Goal: Task Accomplishment & Management: Manage account settings

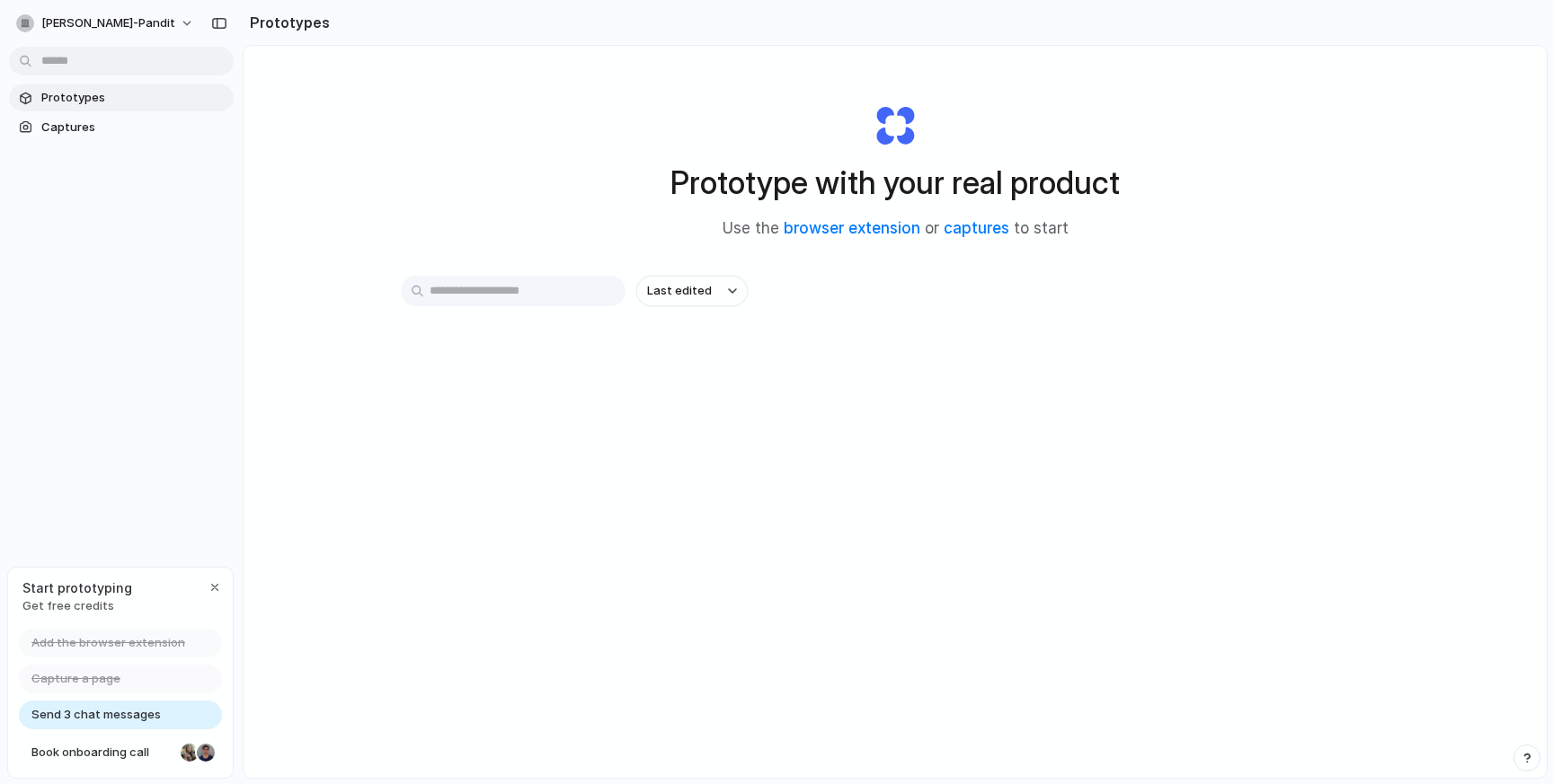
click at [776, 392] on div at bounding box center [776, 392] width 0 height 0
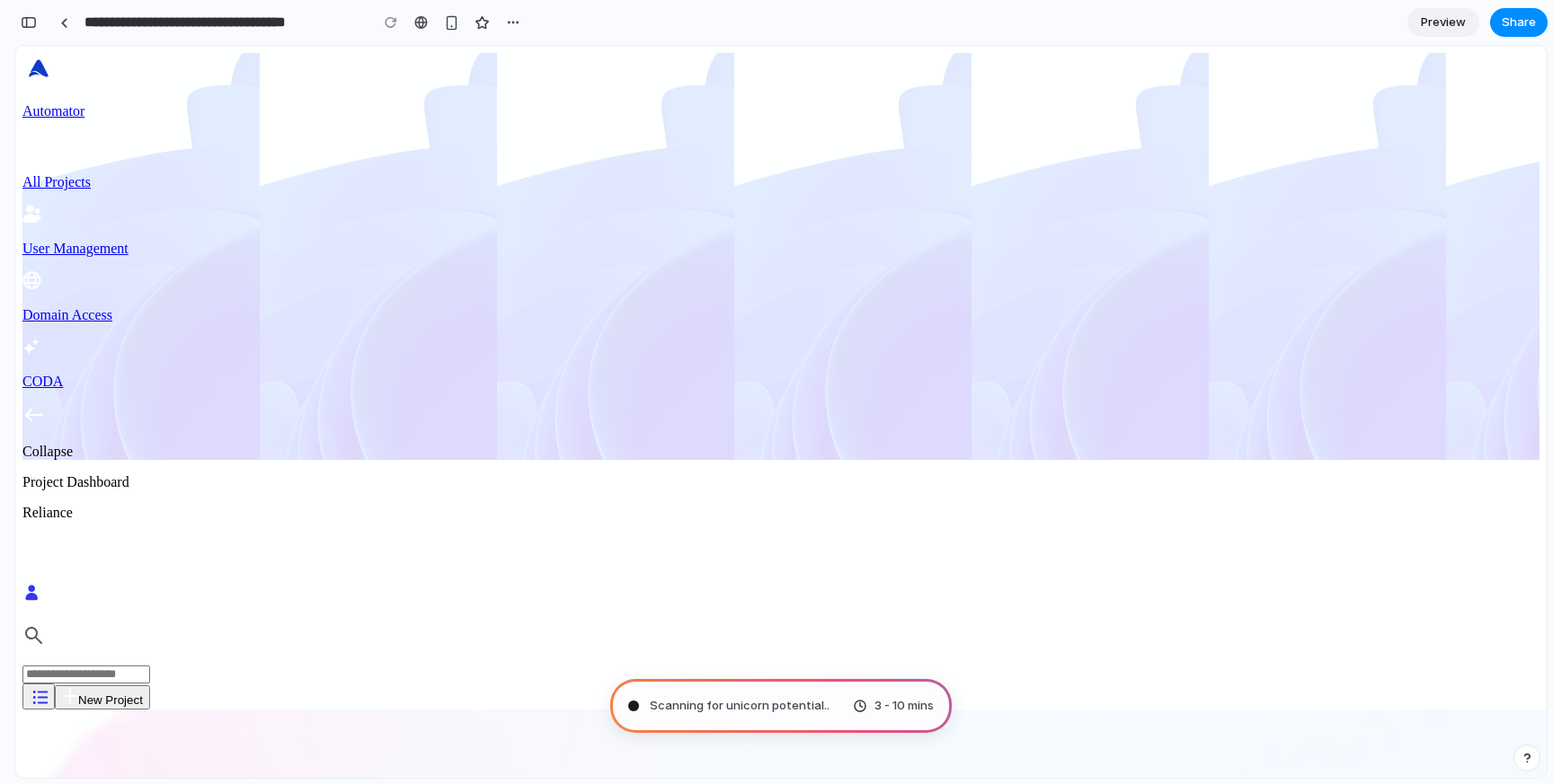
type input "**********"
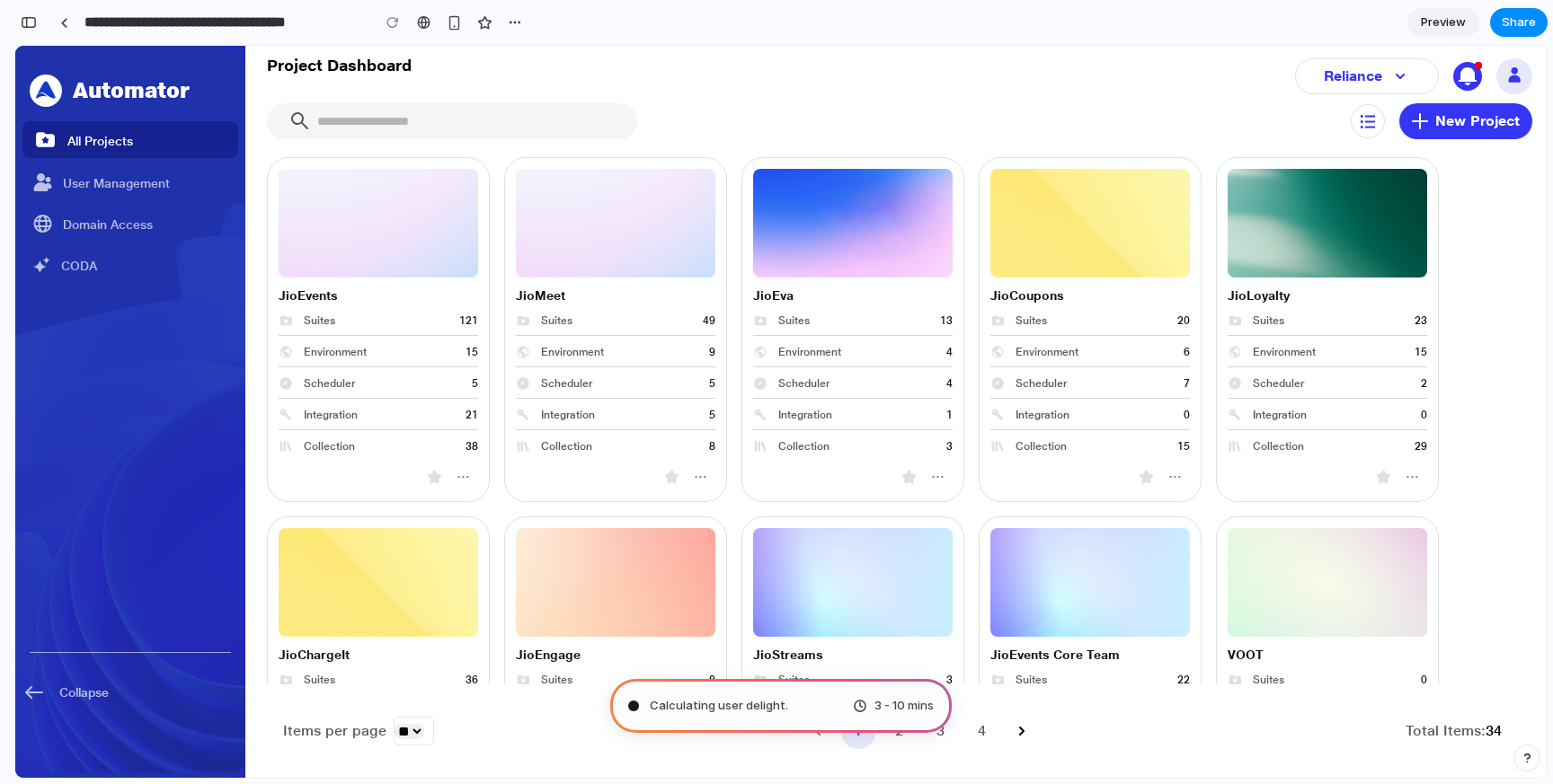
scroll to position [603, 0]
click at [1389, 79] on icon at bounding box center [1399, 76] width 22 height 22
click at [1372, 85] on div "Reliance" at bounding box center [1367, 76] width 144 height 36
click at [1443, 23] on span "Preview" at bounding box center [1443, 22] width 45 height 18
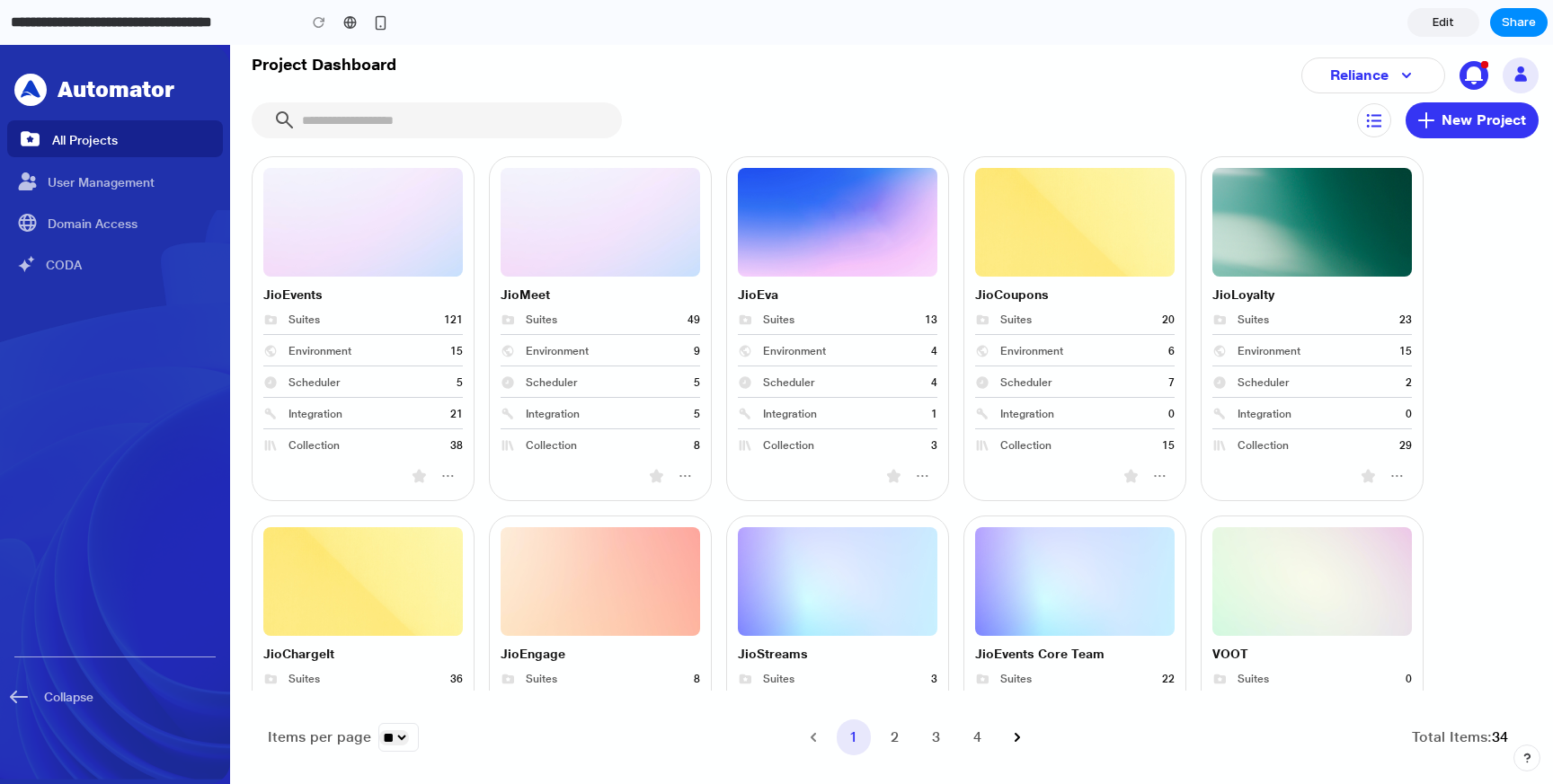
click at [1443, 23] on span "Edit" at bounding box center [1443, 22] width 22 height 18
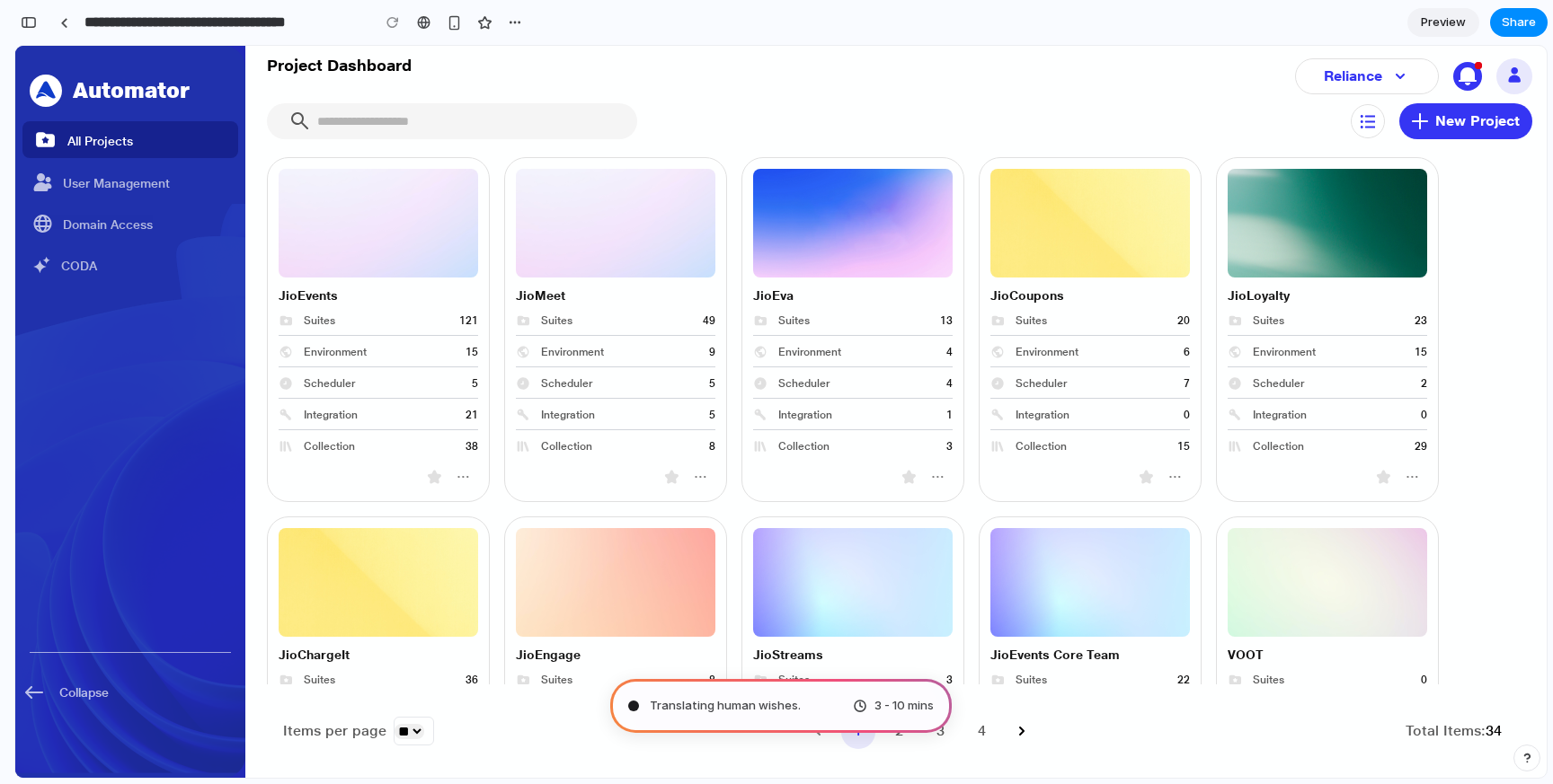
click at [749, 706] on span "Translating human wishes ." at bounding box center [725, 705] width 151 height 18
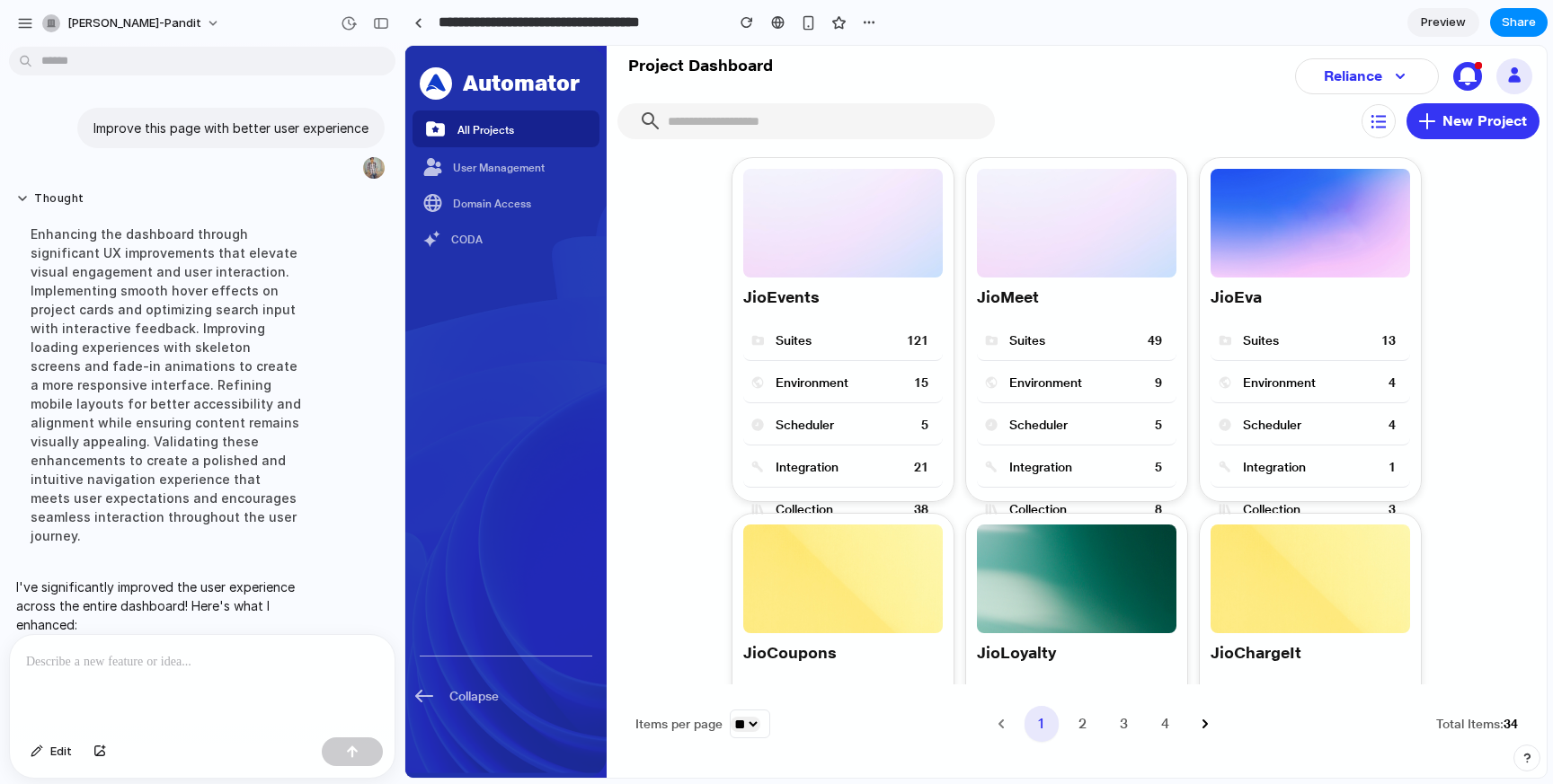
scroll to position [786, 0]
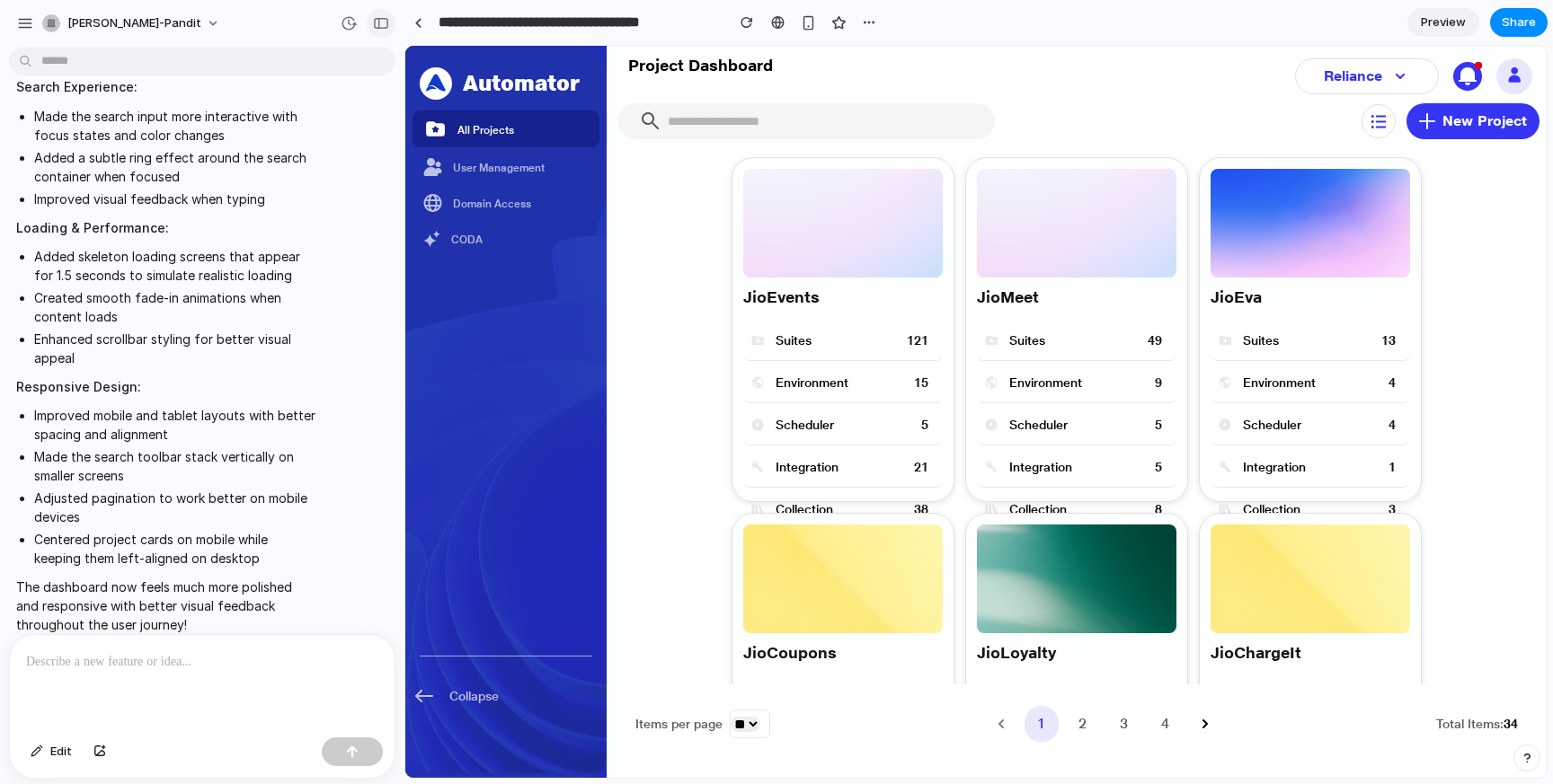
click at [377, 30] on button "button" at bounding box center [381, 23] width 29 height 29
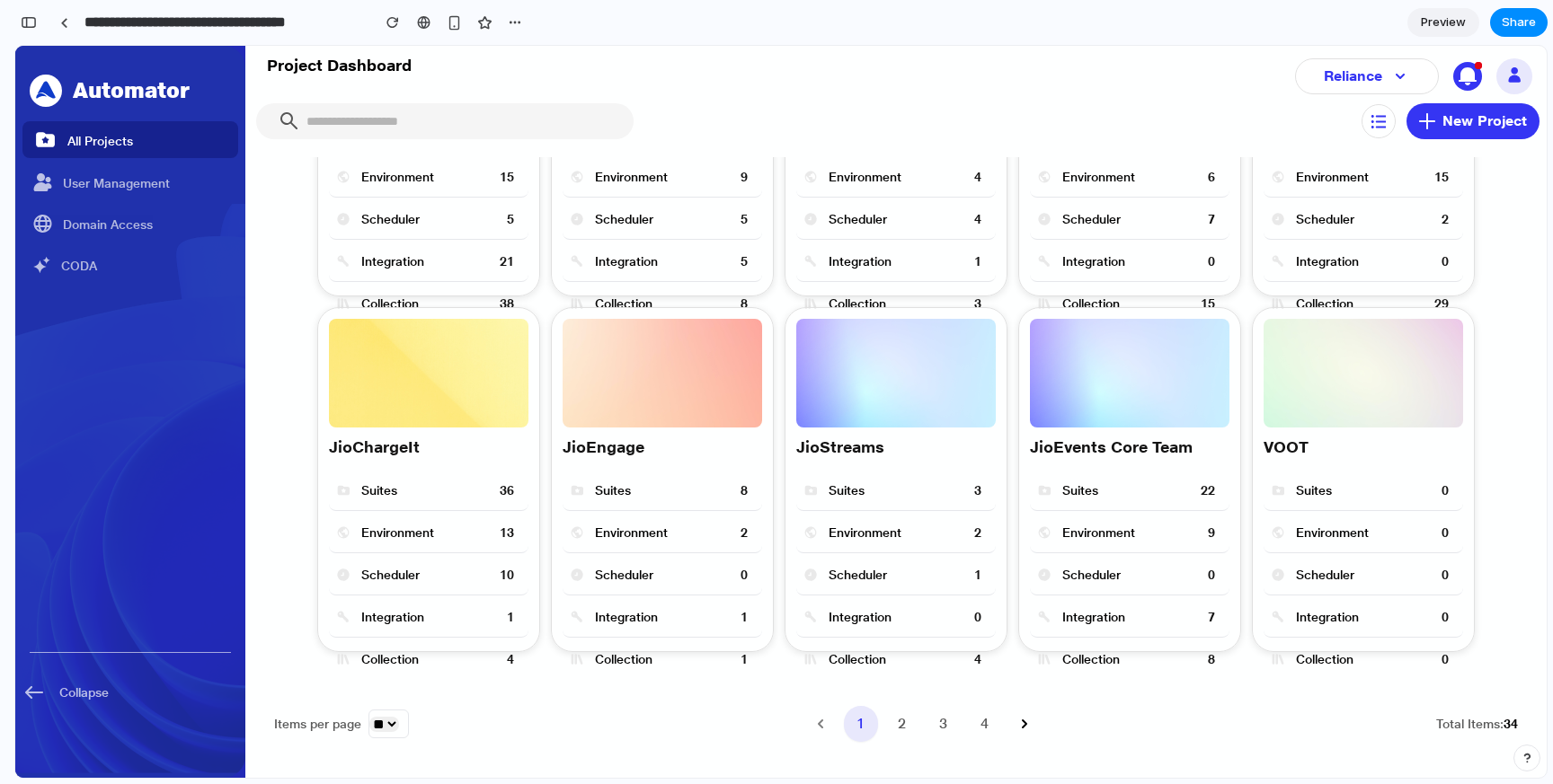
scroll to position [237, 0]
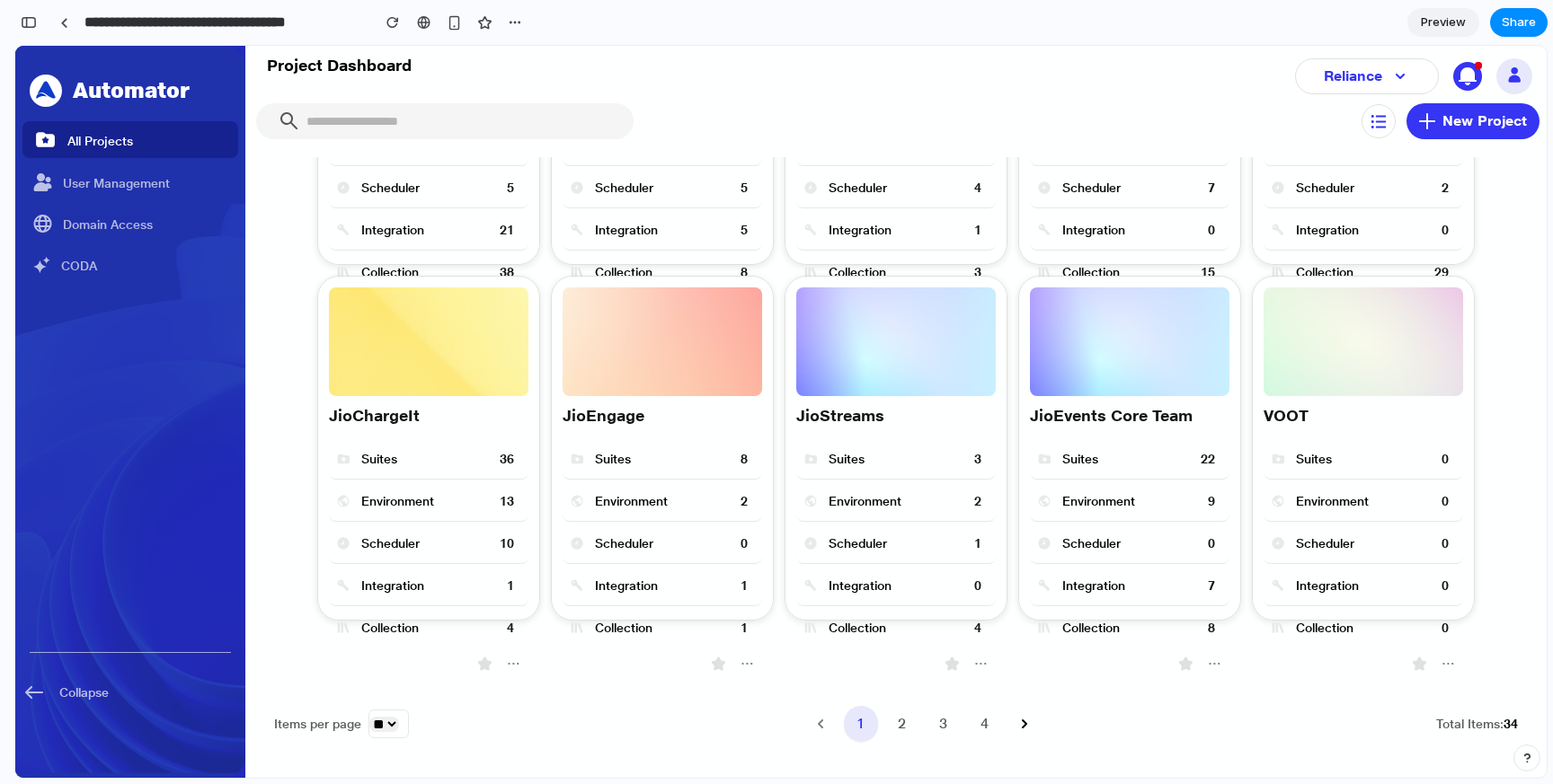
click at [1443, 21] on span "Preview" at bounding box center [1443, 22] width 45 height 18
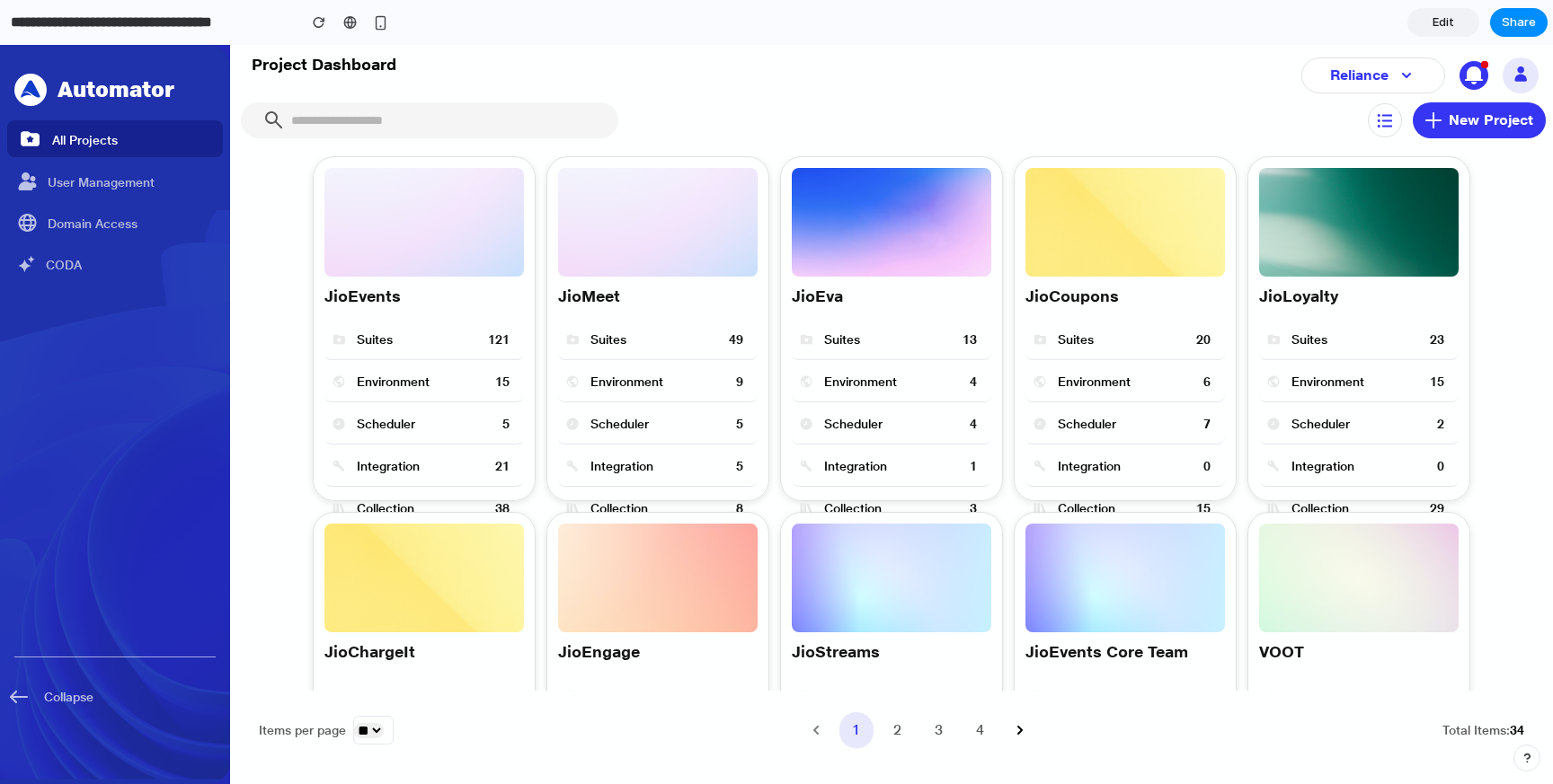
click at [1456, 21] on link "Edit" at bounding box center [1443, 22] width 72 height 29
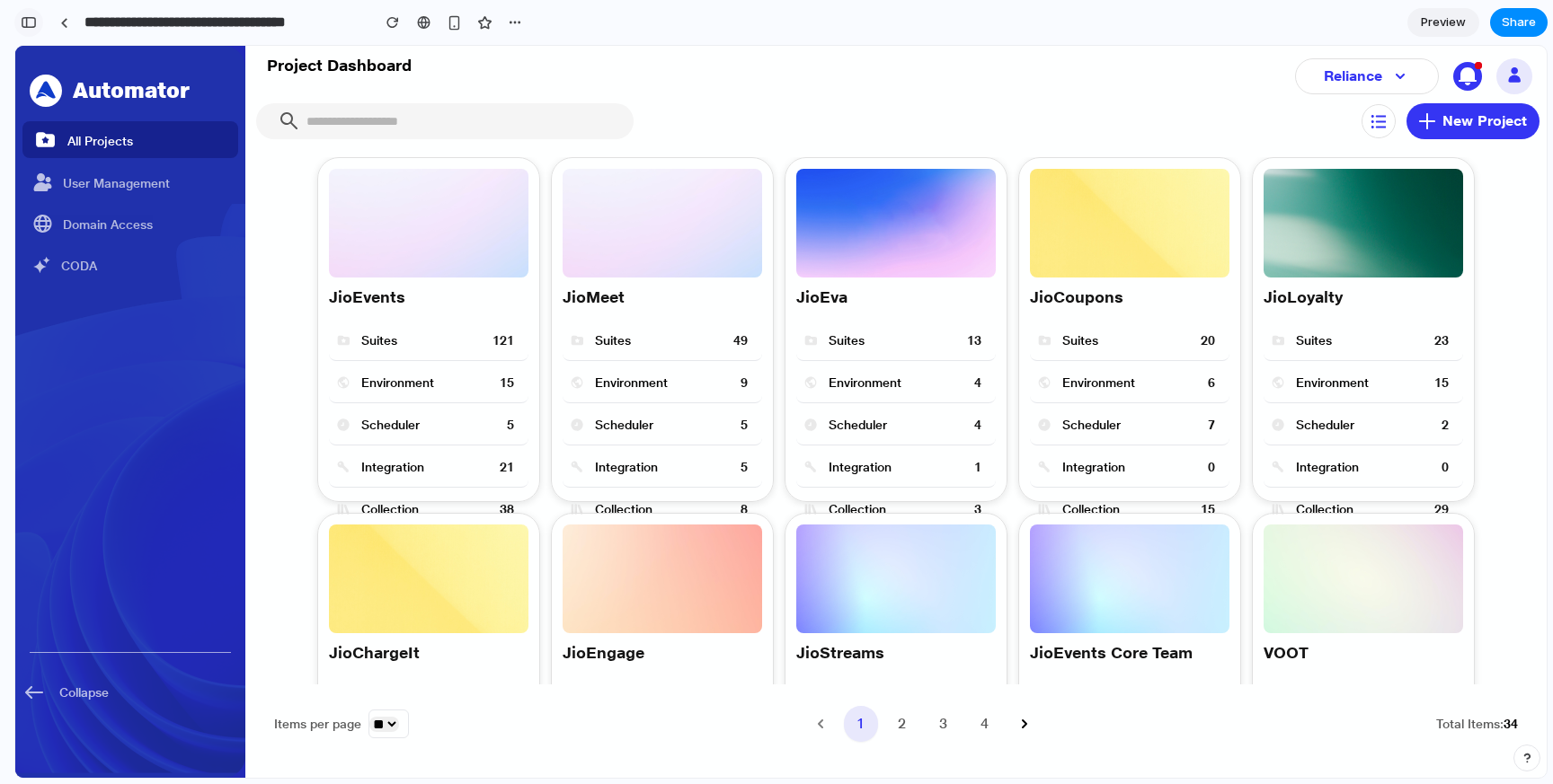
click at [37, 30] on button "button" at bounding box center [28, 22] width 29 height 29
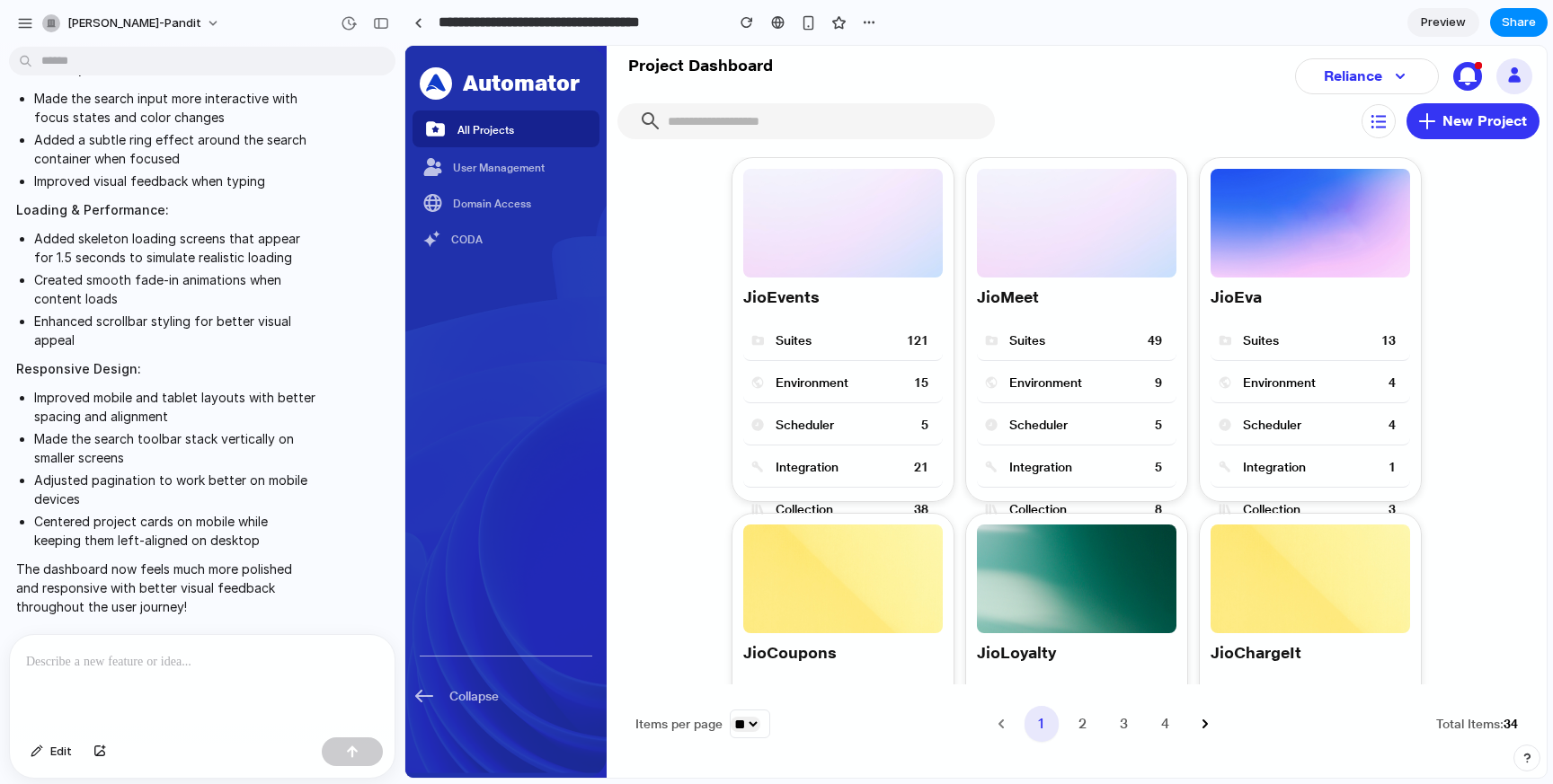
click at [849, 299] on div "JioEvents" at bounding box center [842, 297] width 199 height 25
click at [819, 232] on img at bounding box center [842, 223] width 199 height 109
click at [416, 695] on icon at bounding box center [423, 695] width 18 height 12
click at [385, 27] on div "button" at bounding box center [380, 22] width 16 height 12
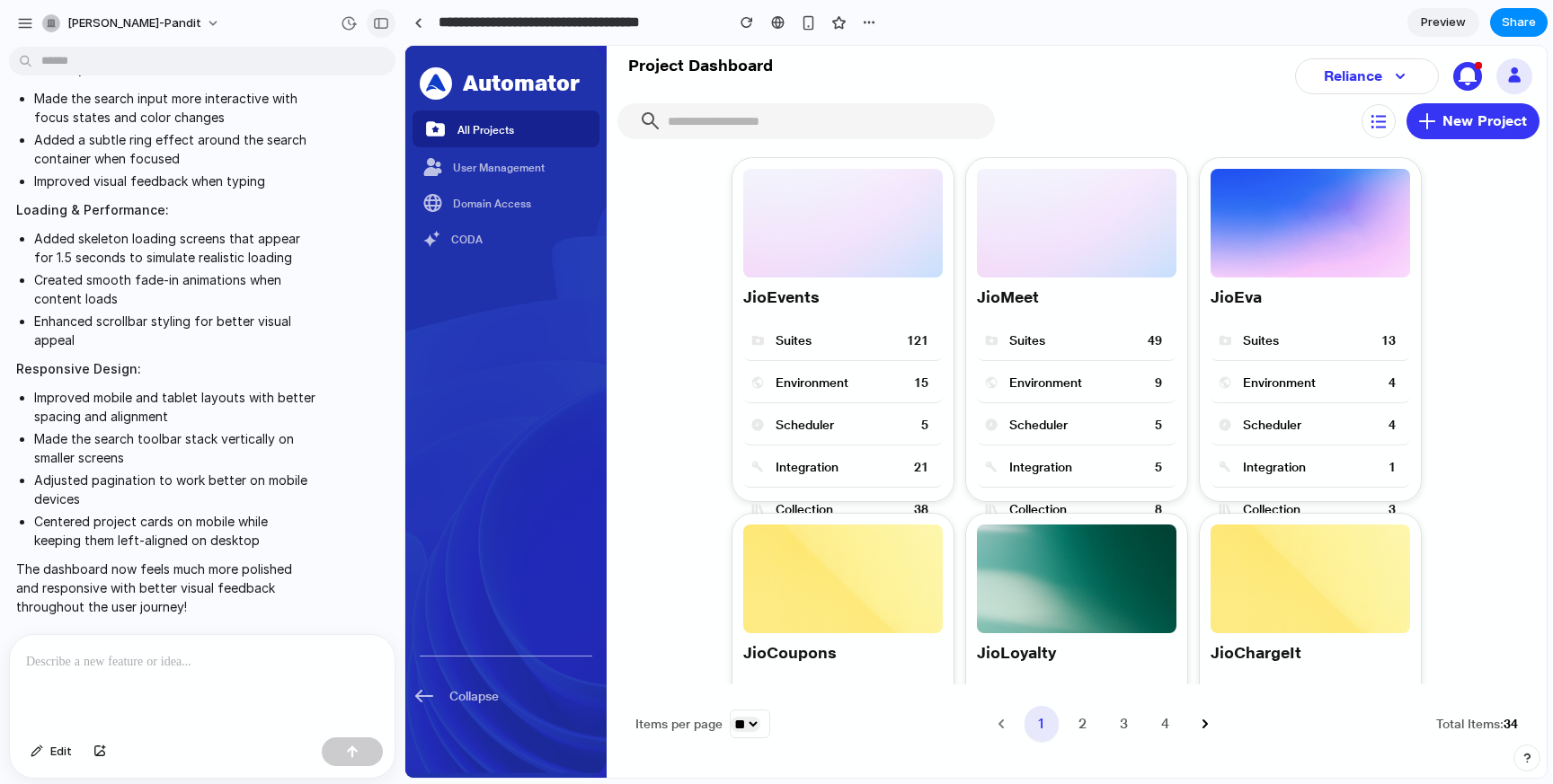
scroll to position [776, 0]
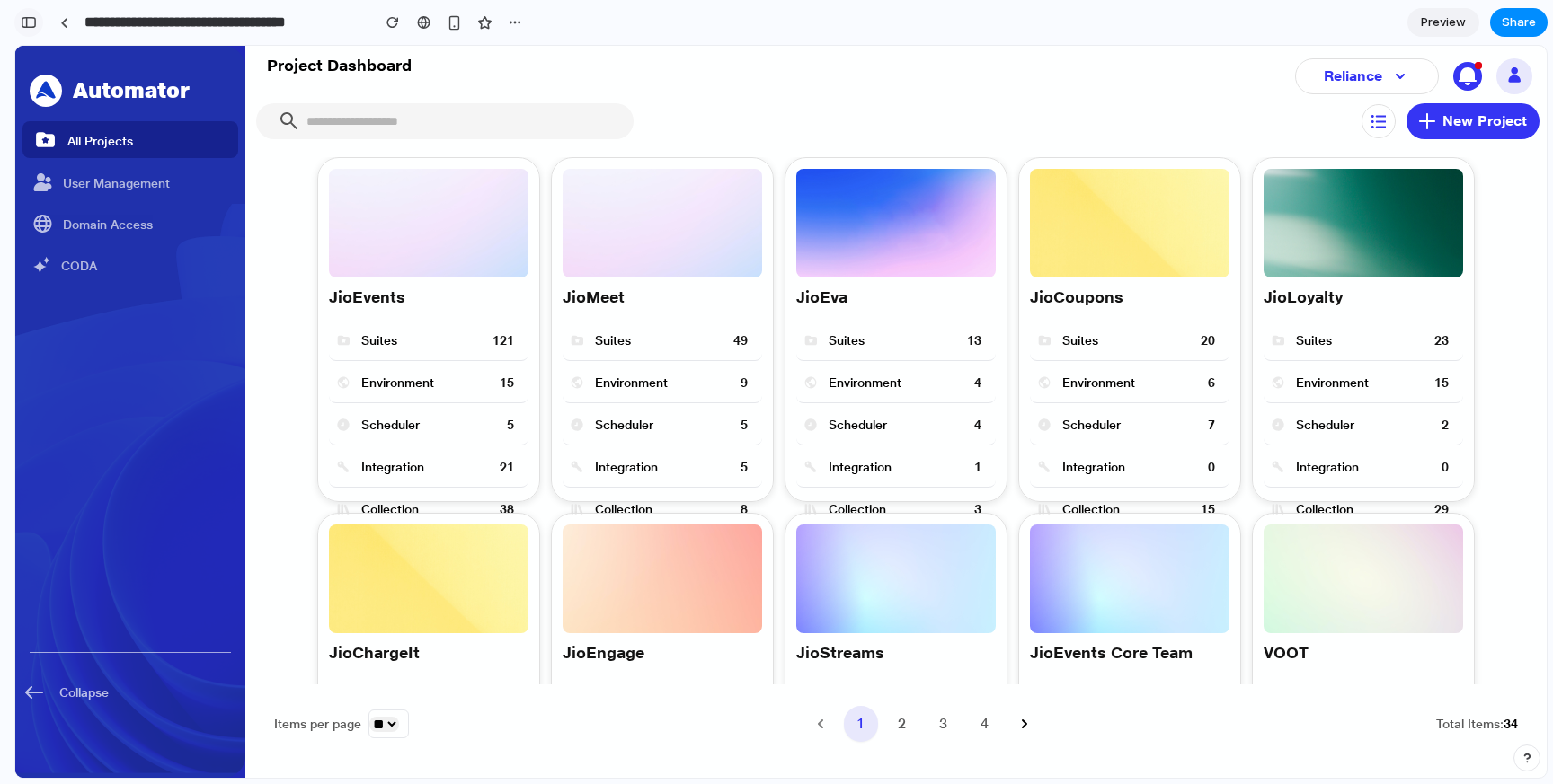
click at [29, 16] on div "button" at bounding box center [28, 22] width 16 height 12
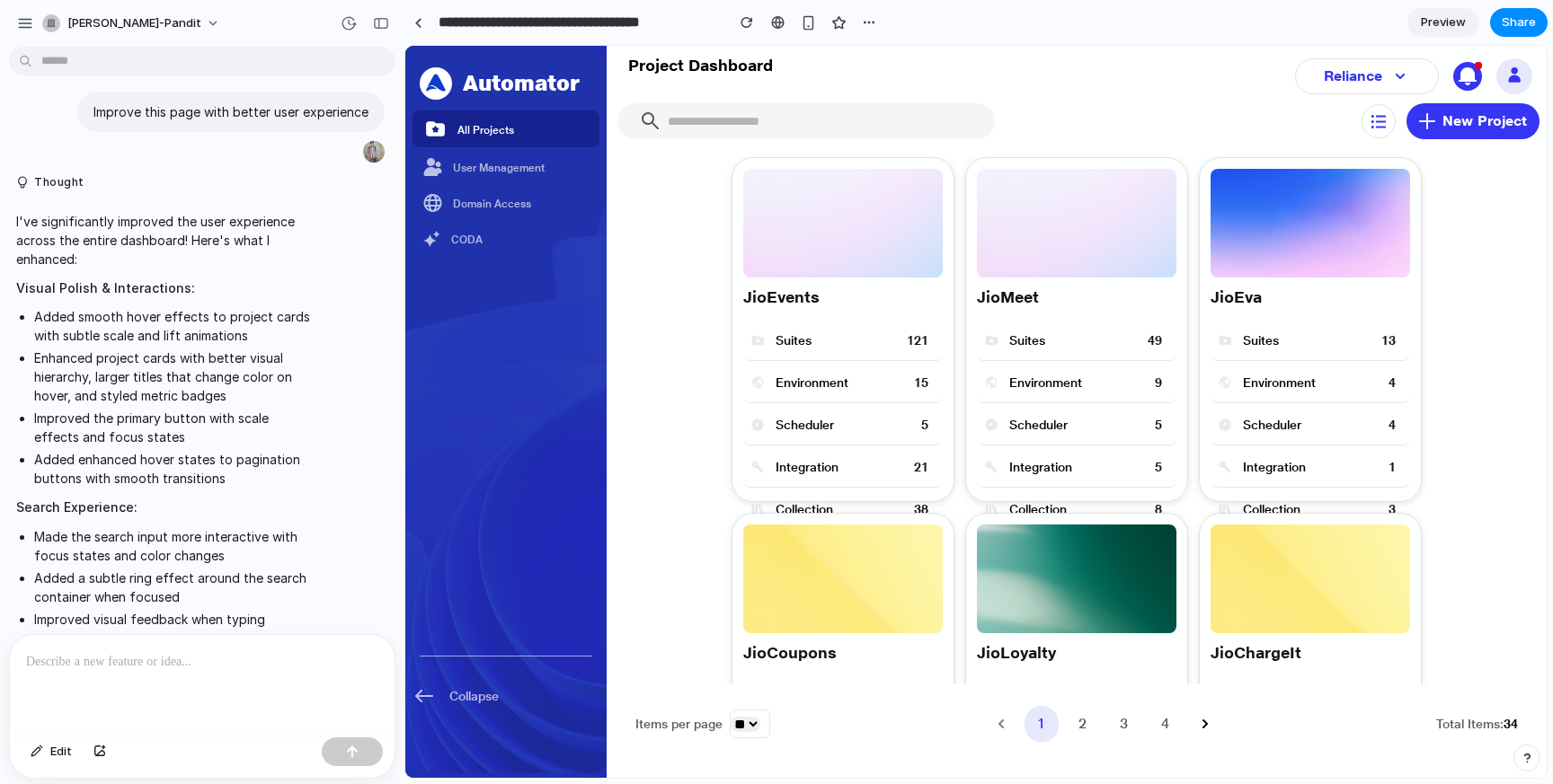
scroll to position [0, 0]
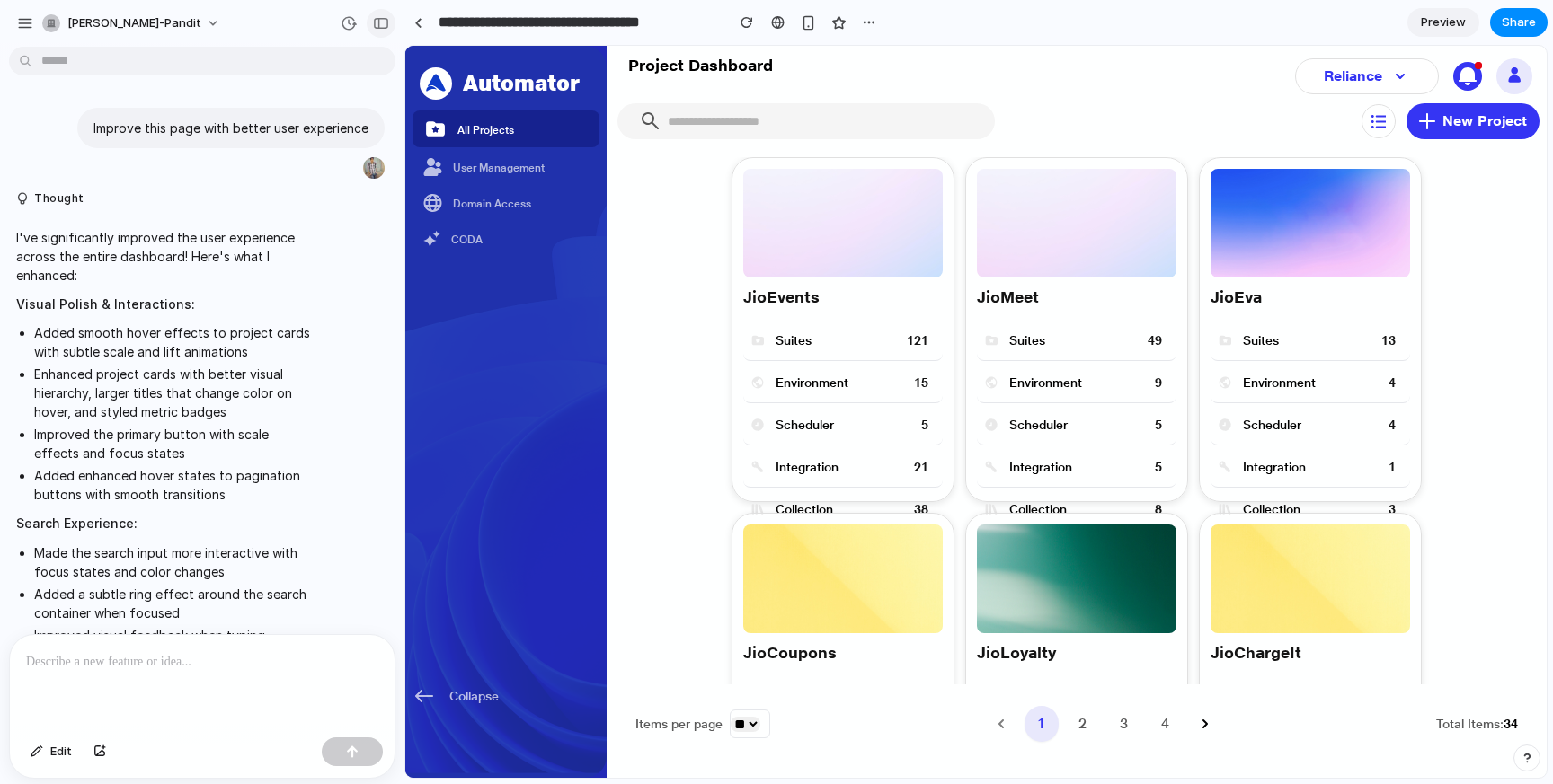
click at [376, 23] on div "button" at bounding box center [380, 22] width 16 height 12
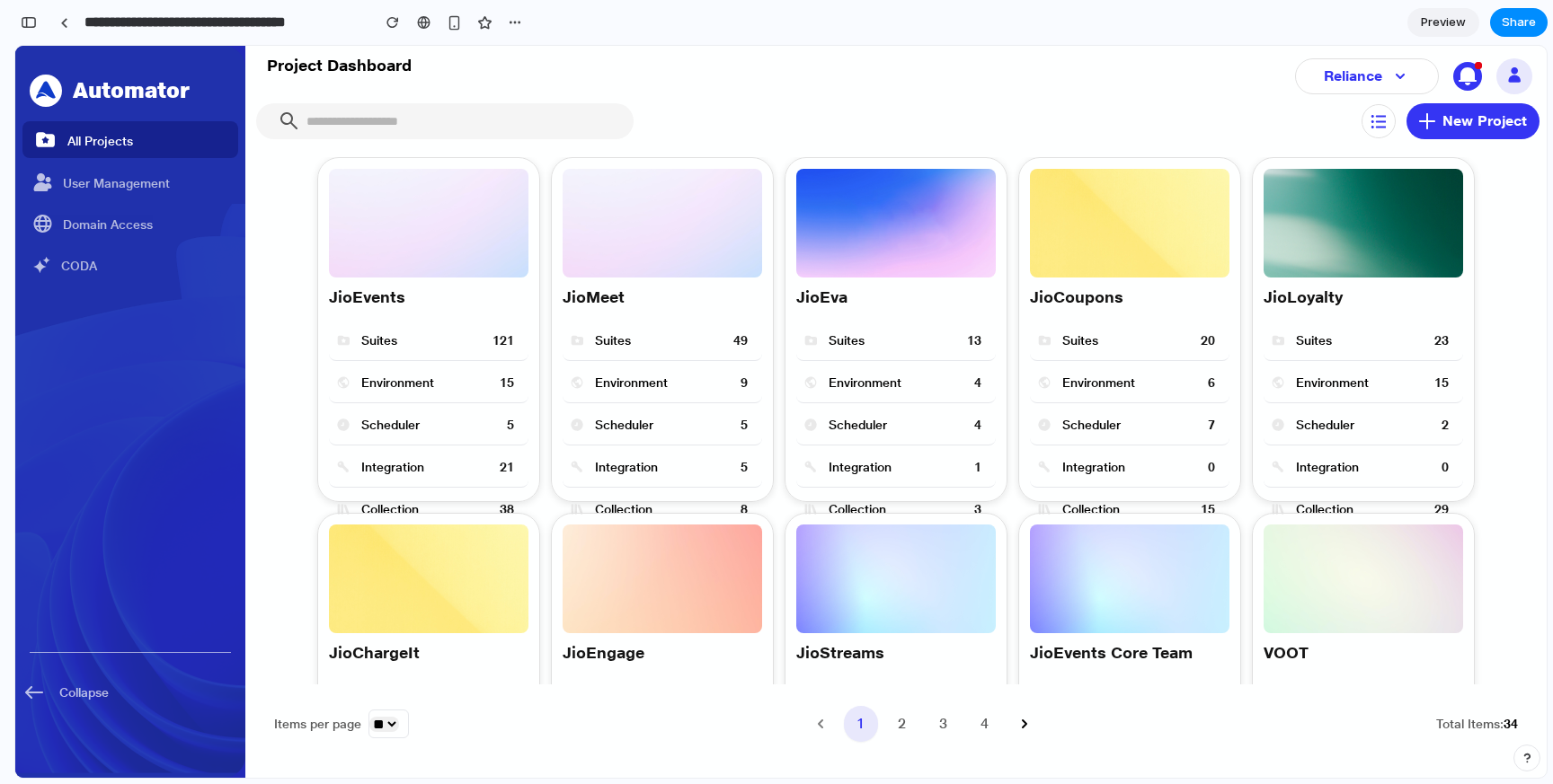
click at [1250, 267] on div "JioEvents Suites 121 Environment 15 Scheduler 5 Integration 21 Collection 38 Ji…" at bounding box center [896, 420] width 1258 height 527
click at [1299, 260] on img at bounding box center [1363, 223] width 199 height 109
click at [36, 20] on div "button" at bounding box center [28, 22] width 16 height 12
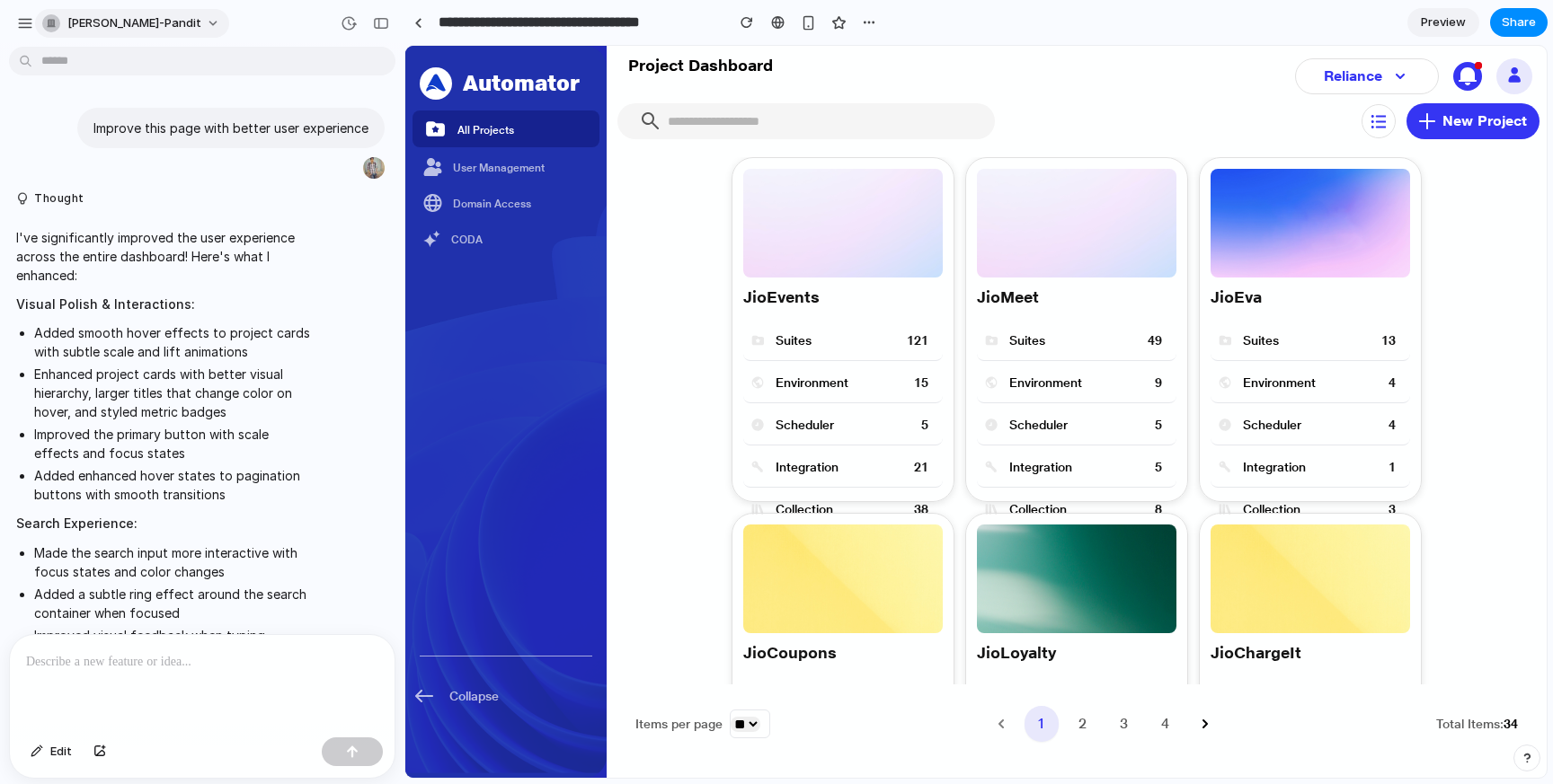
click at [165, 16] on button "[PERSON_NAME]-pandit" at bounding box center [131, 23] width 194 height 29
click at [26, 22] on div "Settings Invite members Change theme Sign out" at bounding box center [776, 392] width 1553 height 784
click at [26, 22] on div "button" at bounding box center [24, 22] width 16 height 16
click at [780, 23] on div at bounding box center [778, 22] width 13 height 14
click at [803, 27] on div "button" at bounding box center [808, 22] width 15 height 15
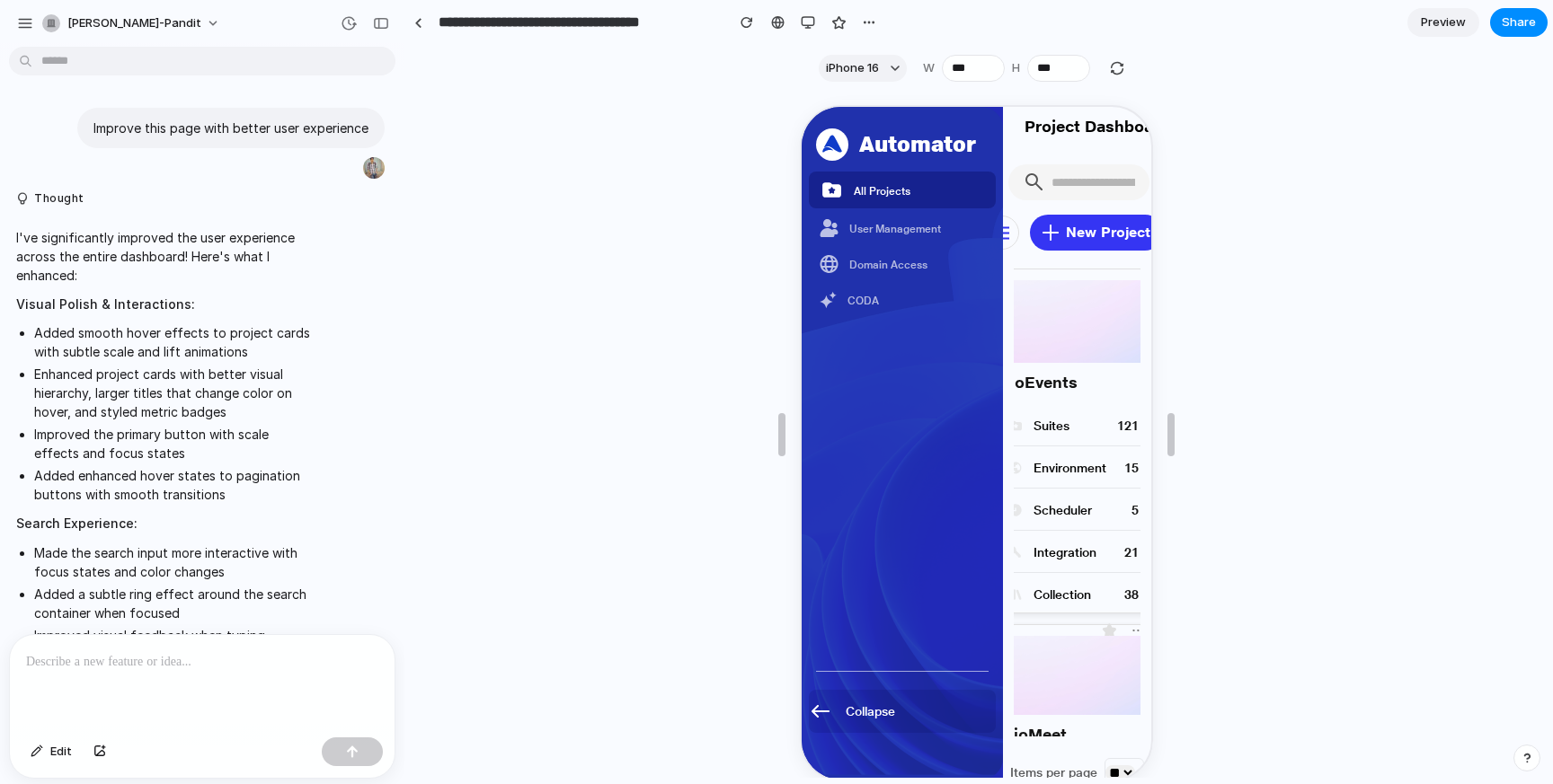
click at [810, 717] on icon at bounding box center [817, 709] width 22 height 22
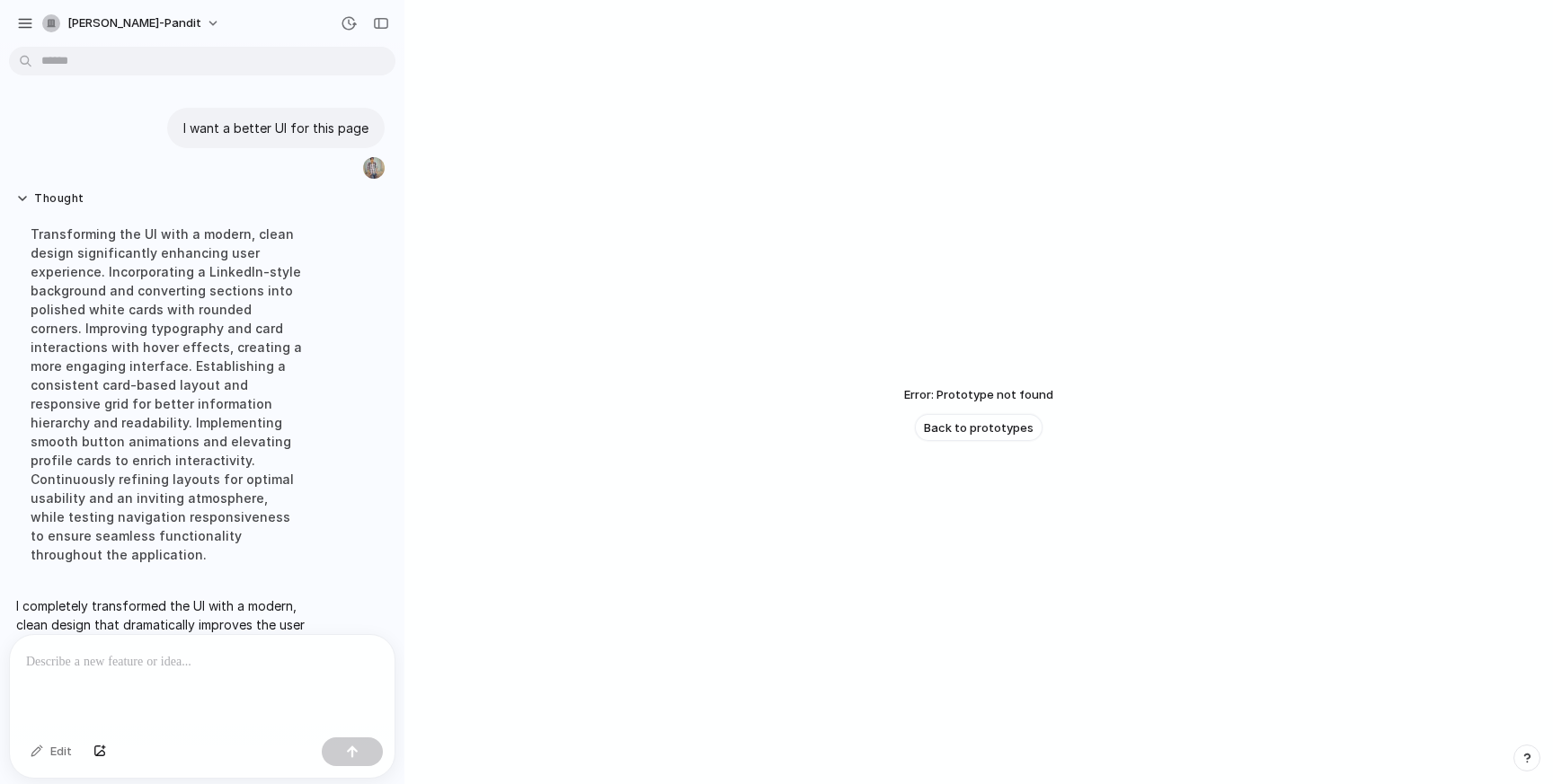
scroll to position [733, 0]
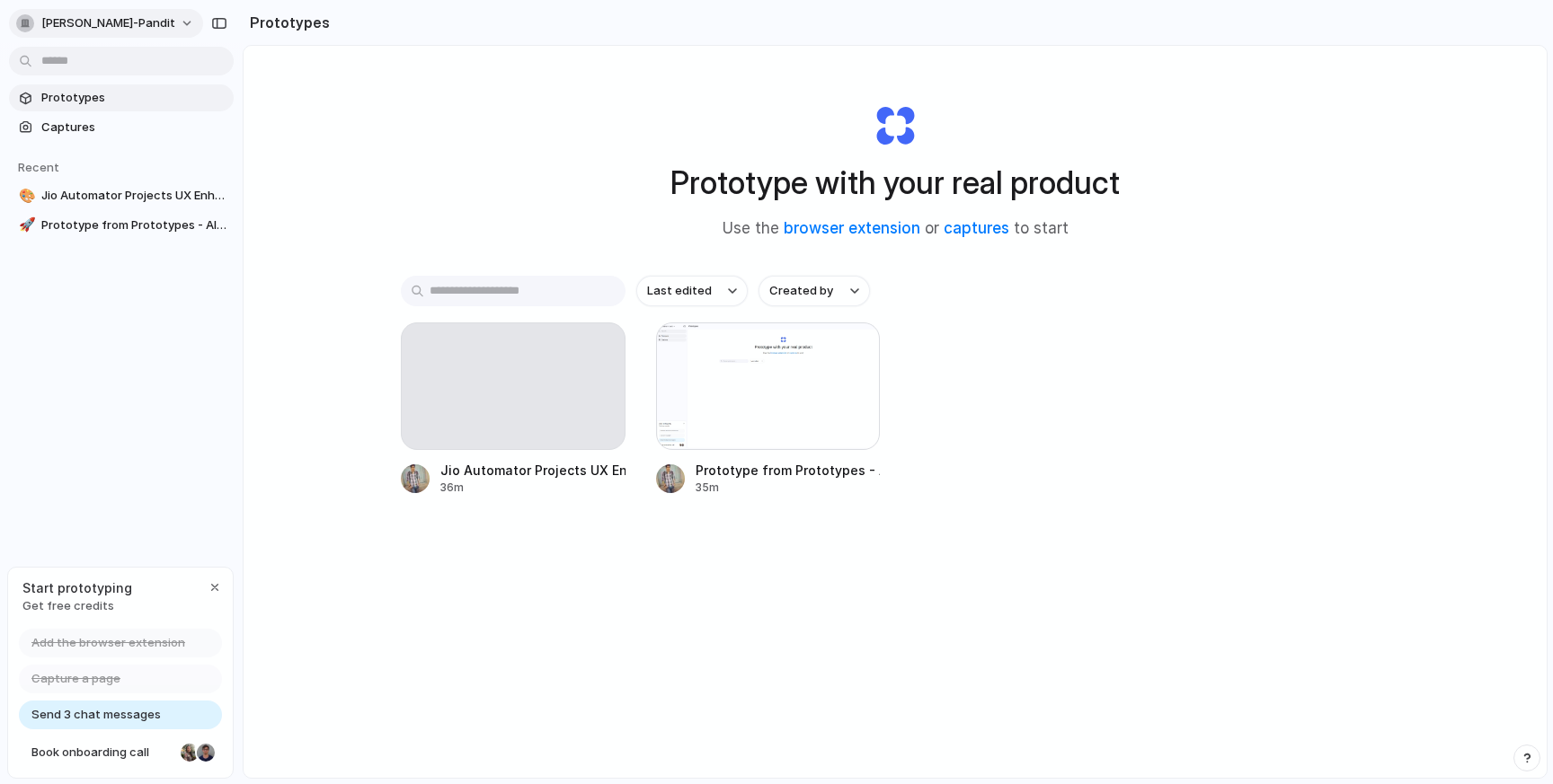
click at [150, 22] on button "shubham-pandit" at bounding box center [106, 23] width 194 height 29
click at [93, 65] on li "Settings" at bounding box center [86, 64] width 149 height 29
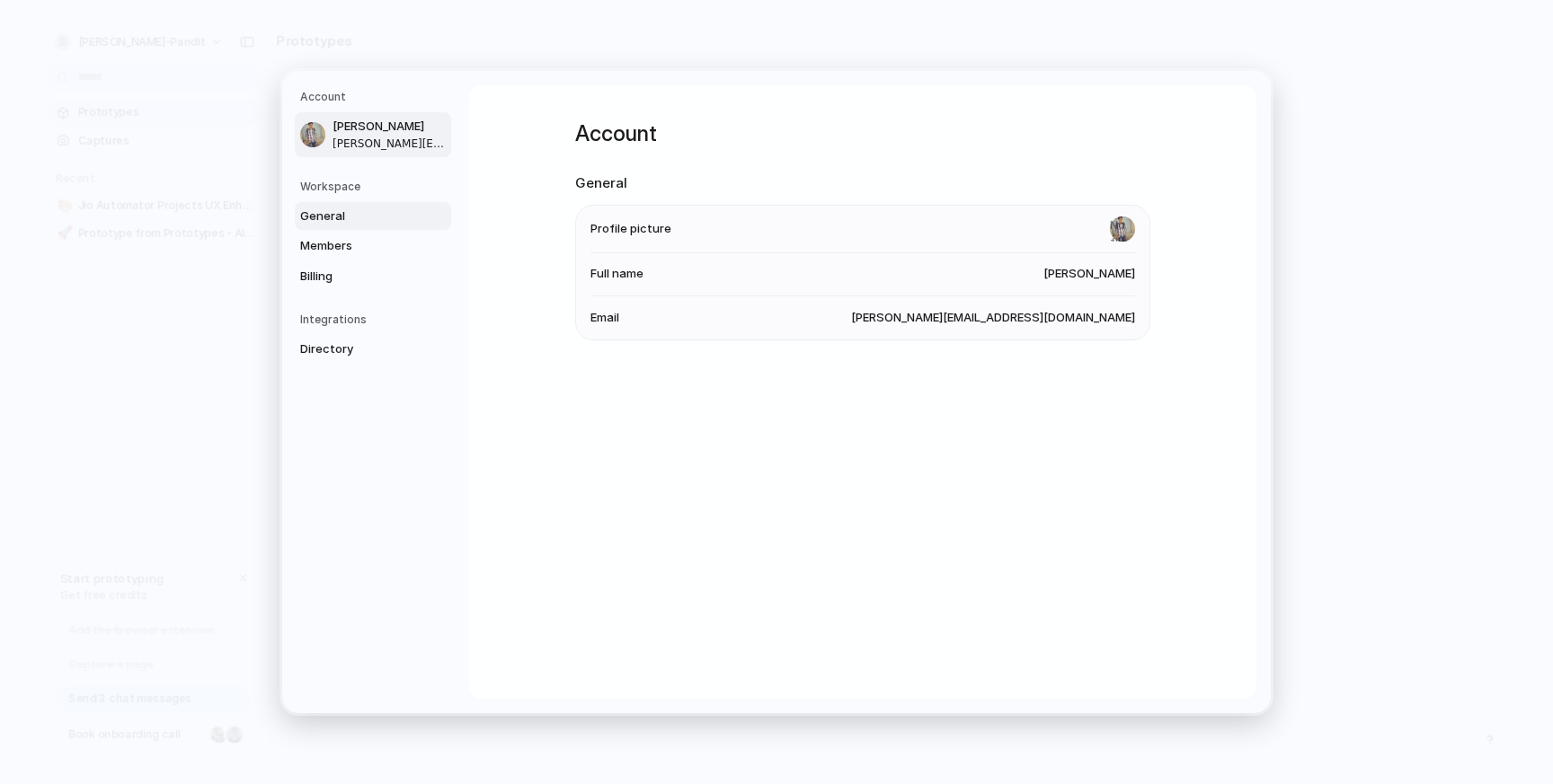
click at [389, 211] on span "General" at bounding box center [358, 216] width 115 height 18
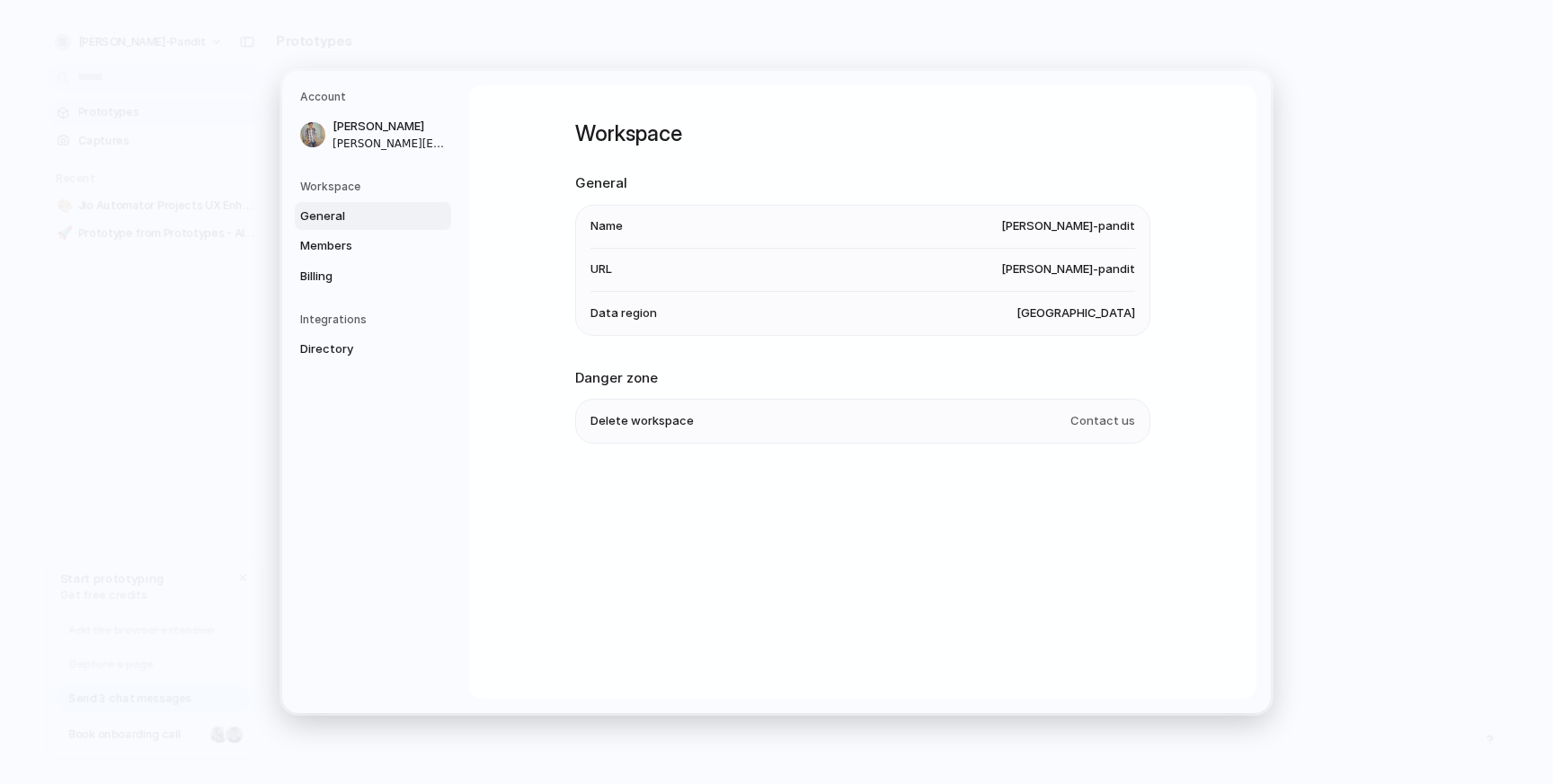
click at [631, 417] on span "Delete workspace" at bounding box center [642, 421] width 103 height 18
click at [368, 246] on span "Members" at bounding box center [358, 245] width 115 height 18
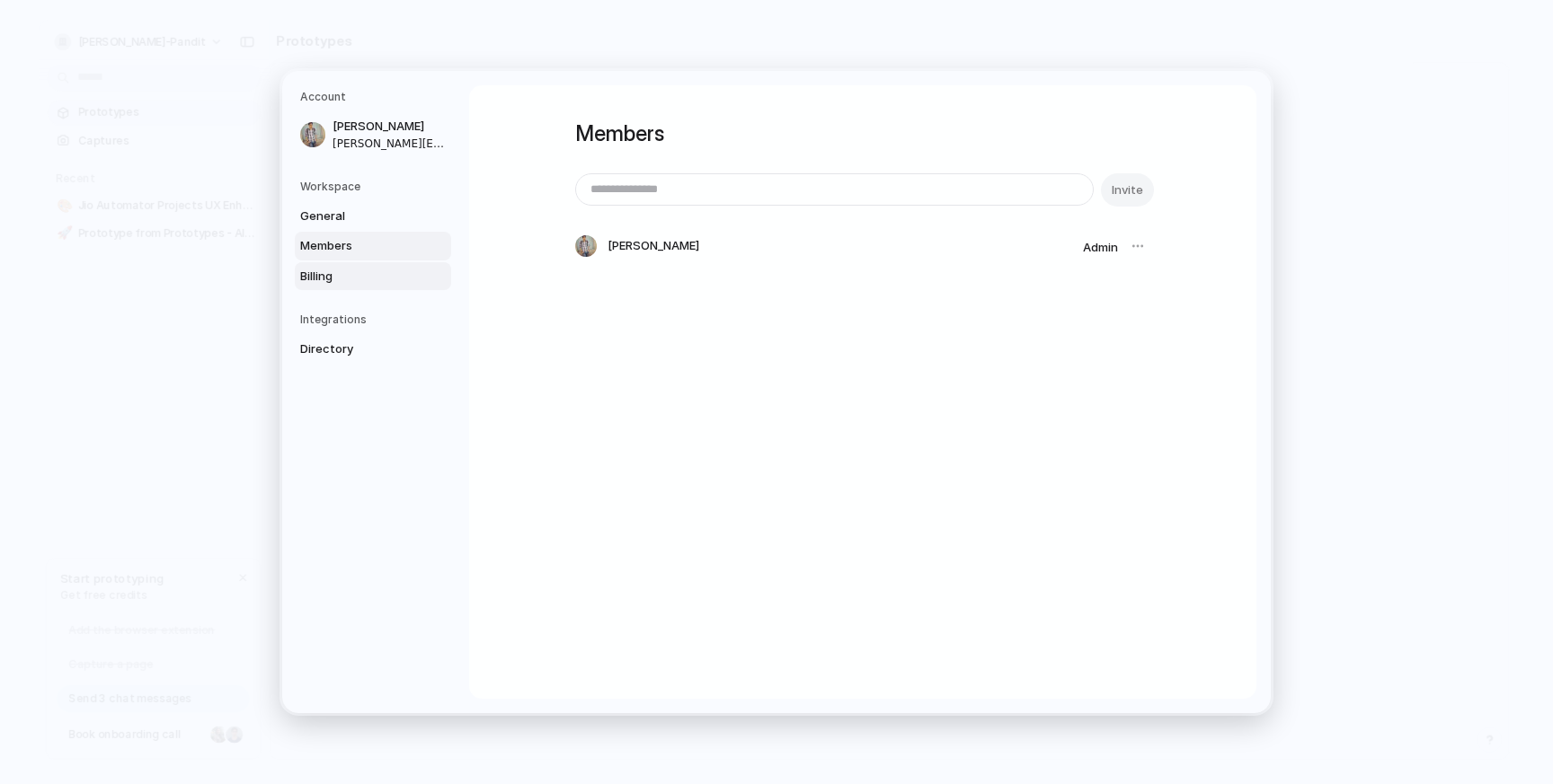
click at [358, 281] on span "Billing" at bounding box center [358, 276] width 115 height 18
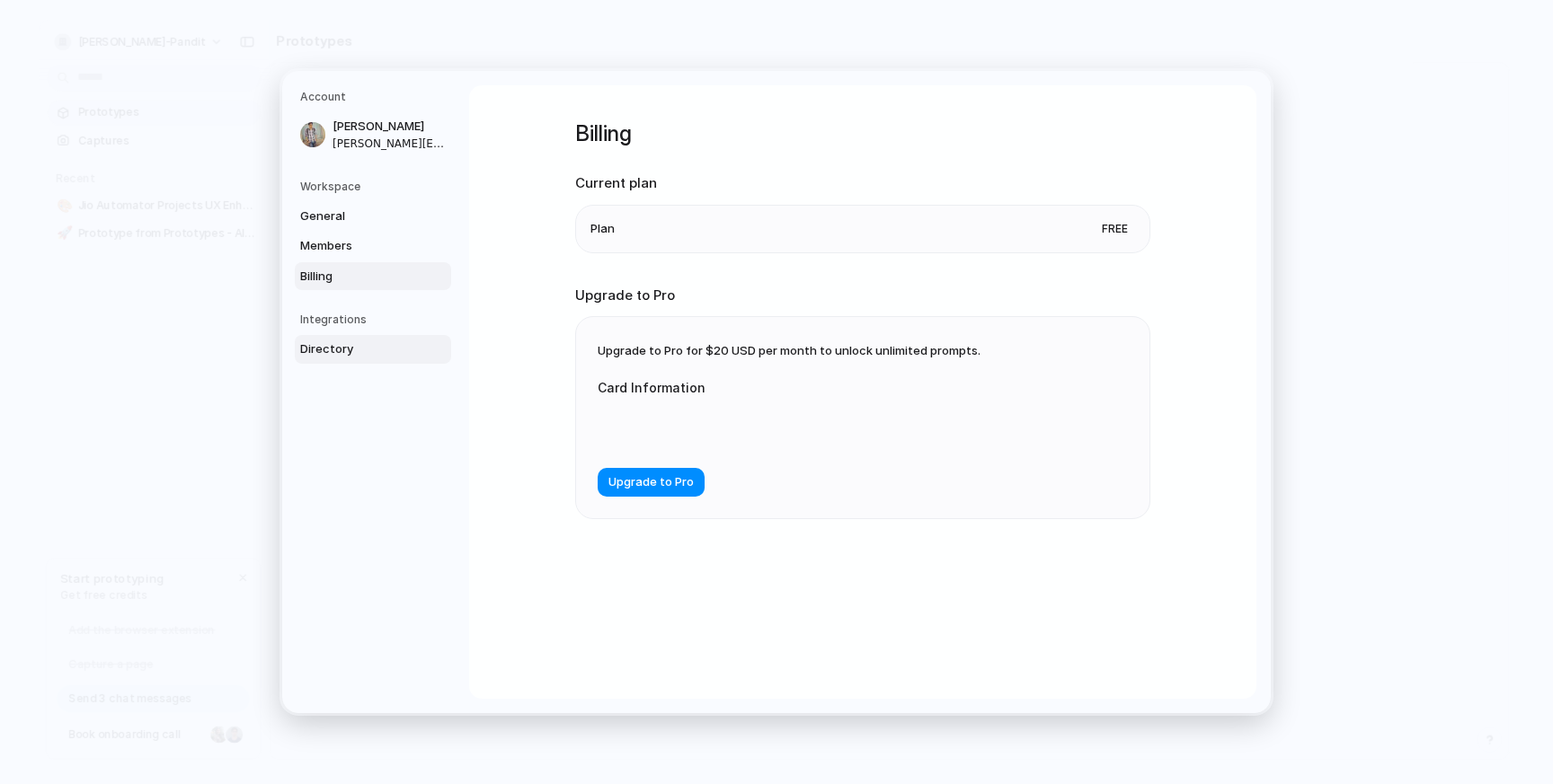
click at [358, 353] on span "Directory" at bounding box center [358, 349] width 115 height 18
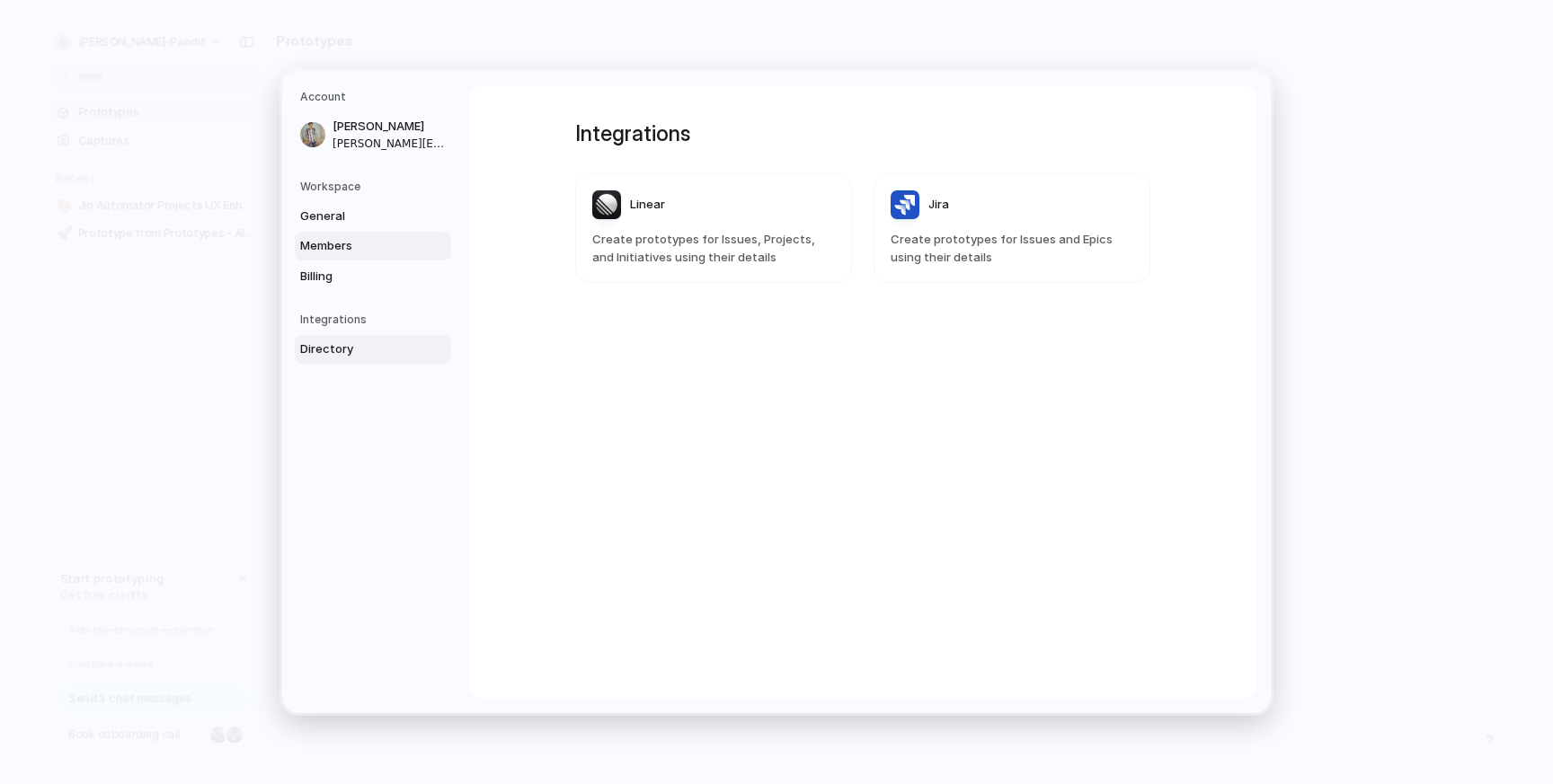
click at [366, 238] on span "Members" at bounding box center [358, 245] width 115 height 18
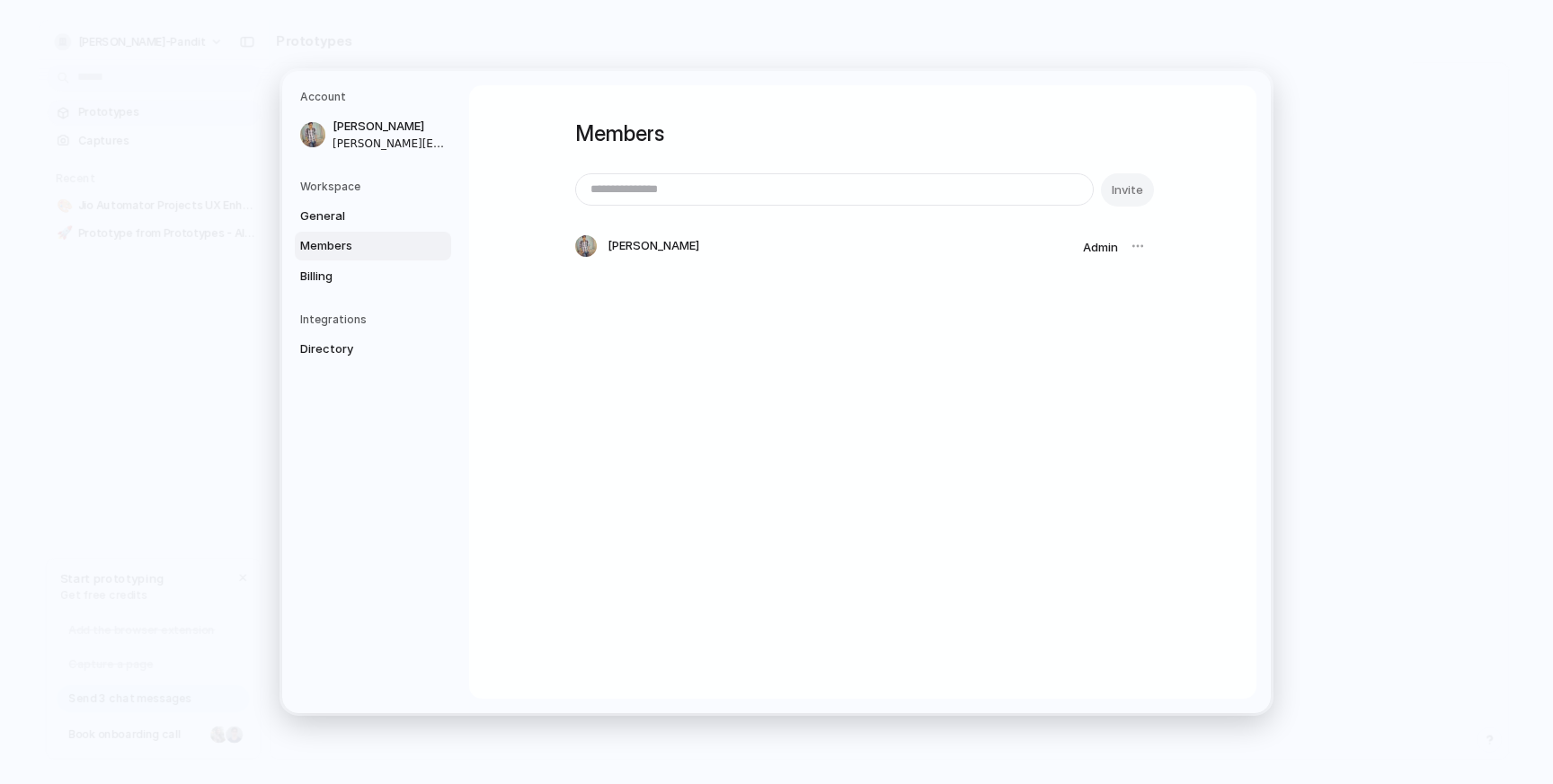
click at [376, 192] on h5 "Workspace" at bounding box center [375, 186] width 151 height 16
drag, startPoint x: 1139, startPoint y: 244, endPoint x: 593, endPoint y: 185, distance: 549.2
click at [1139, 244] on div at bounding box center [1137, 246] width 25 height 25
click at [409, 221] on span "General" at bounding box center [358, 216] width 115 height 18
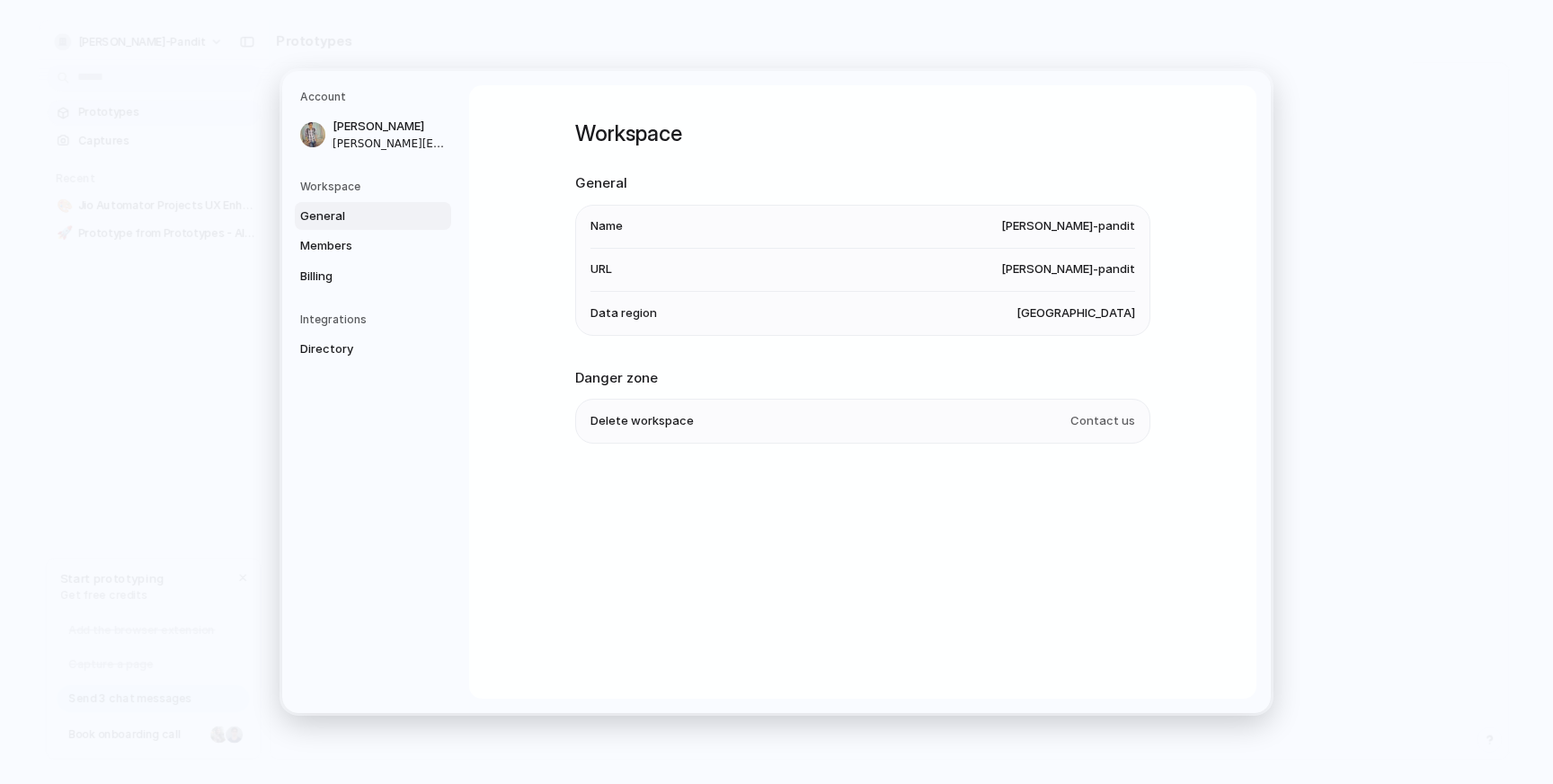
click at [1098, 421] on span "Contact us" at bounding box center [1102, 421] width 65 height 18
click at [681, 427] on span "Delete workspace" at bounding box center [642, 421] width 103 height 18
click at [650, 428] on span "Delete workspace" at bounding box center [642, 421] width 103 height 18
click at [614, 420] on span "Delete workspace" at bounding box center [642, 421] width 103 height 18
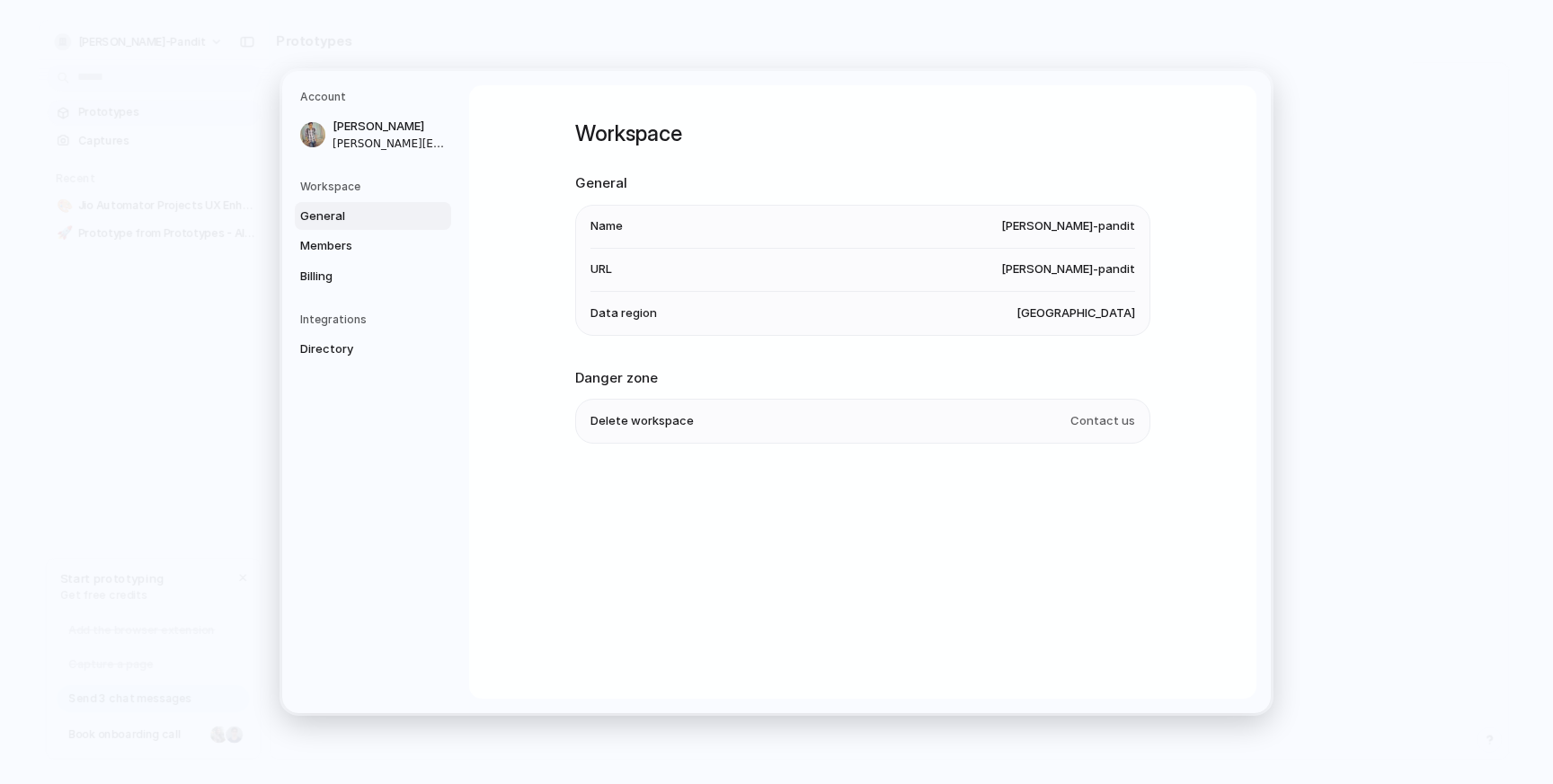
click at [1096, 424] on span "Contact us" at bounding box center [1102, 421] width 65 height 18
click at [1114, 422] on span "Contact us" at bounding box center [1102, 421] width 65 height 18
click at [641, 424] on span "Delete workspace" at bounding box center [642, 421] width 103 height 18
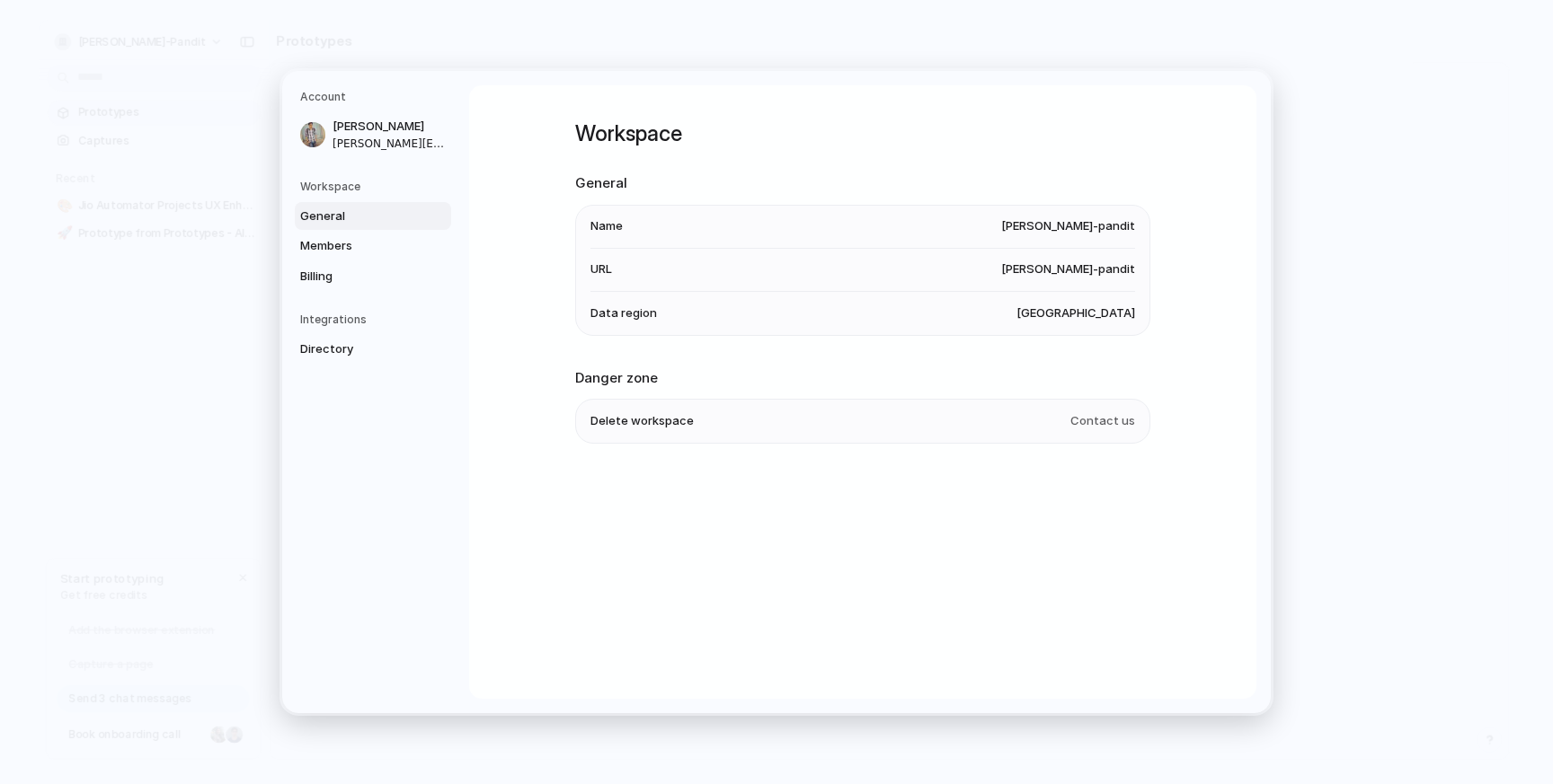
click at [1085, 315] on span "United States" at bounding box center [1076, 312] width 119 height 18
click at [617, 430] on span "Delete workspace" at bounding box center [642, 421] width 103 height 18
click at [614, 422] on span "Delete workspace" at bounding box center [642, 421] width 103 height 18
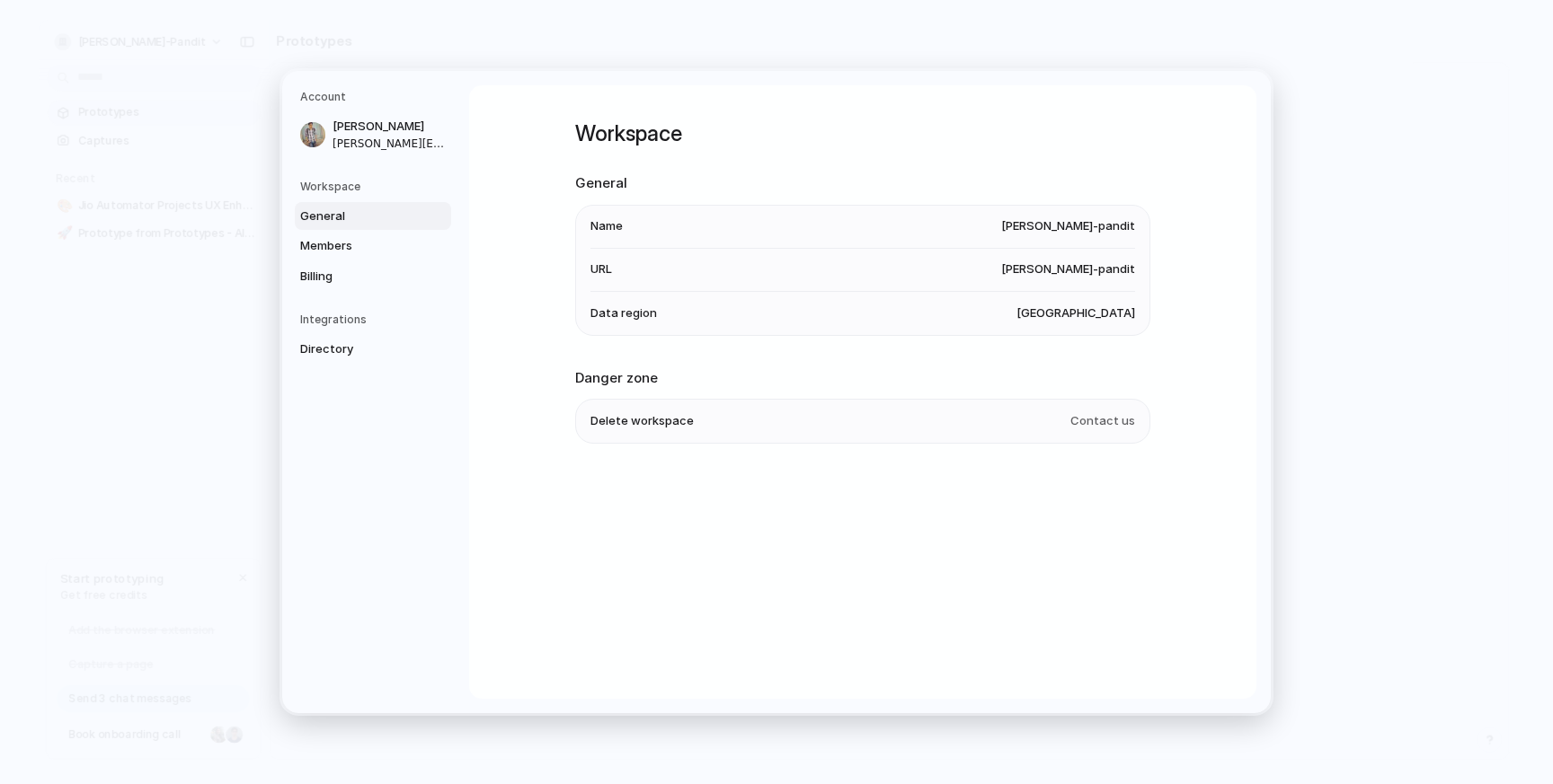
click at [614, 422] on span "Delete workspace" at bounding box center [642, 421] width 103 height 18
click at [1107, 423] on span "Contact us" at bounding box center [1102, 421] width 65 height 18
click at [368, 185] on h5 "Workspace" at bounding box center [375, 186] width 151 height 16
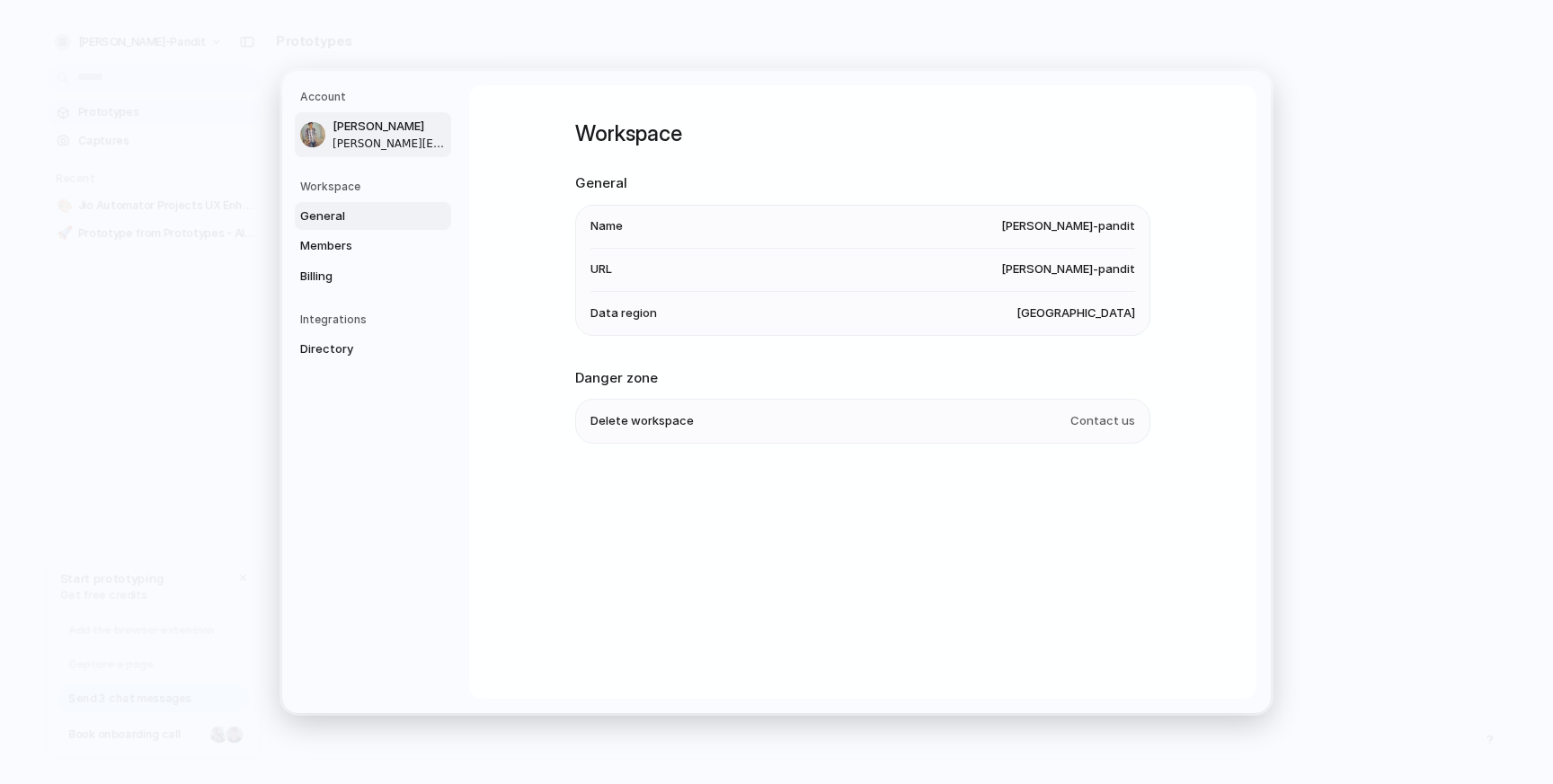
click at [364, 137] on span "shubham.pandita8054@gmail.com" at bounding box center [389, 143] width 115 height 16
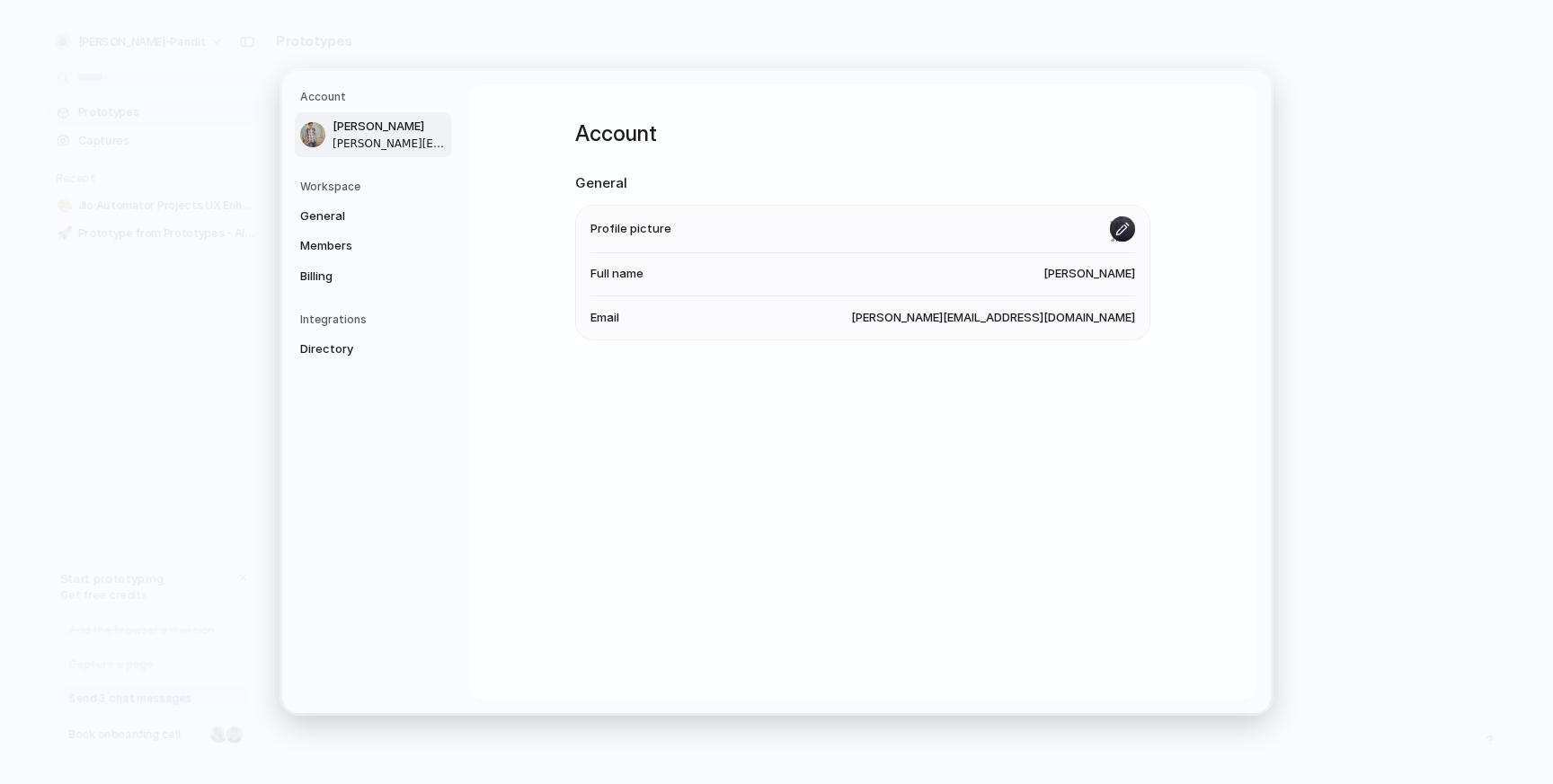
click at [1121, 232] on input "file" at bounding box center [1121, 228] width 25 height 25
type input "**********"
click at [1110, 275] on span "Shubham Pandit" at bounding box center [1089, 273] width 92 height 18
click at [1035, 320] on span "shubham.pandita8054@gmail.com" at bounding box center [992, 317] width 284 height 18
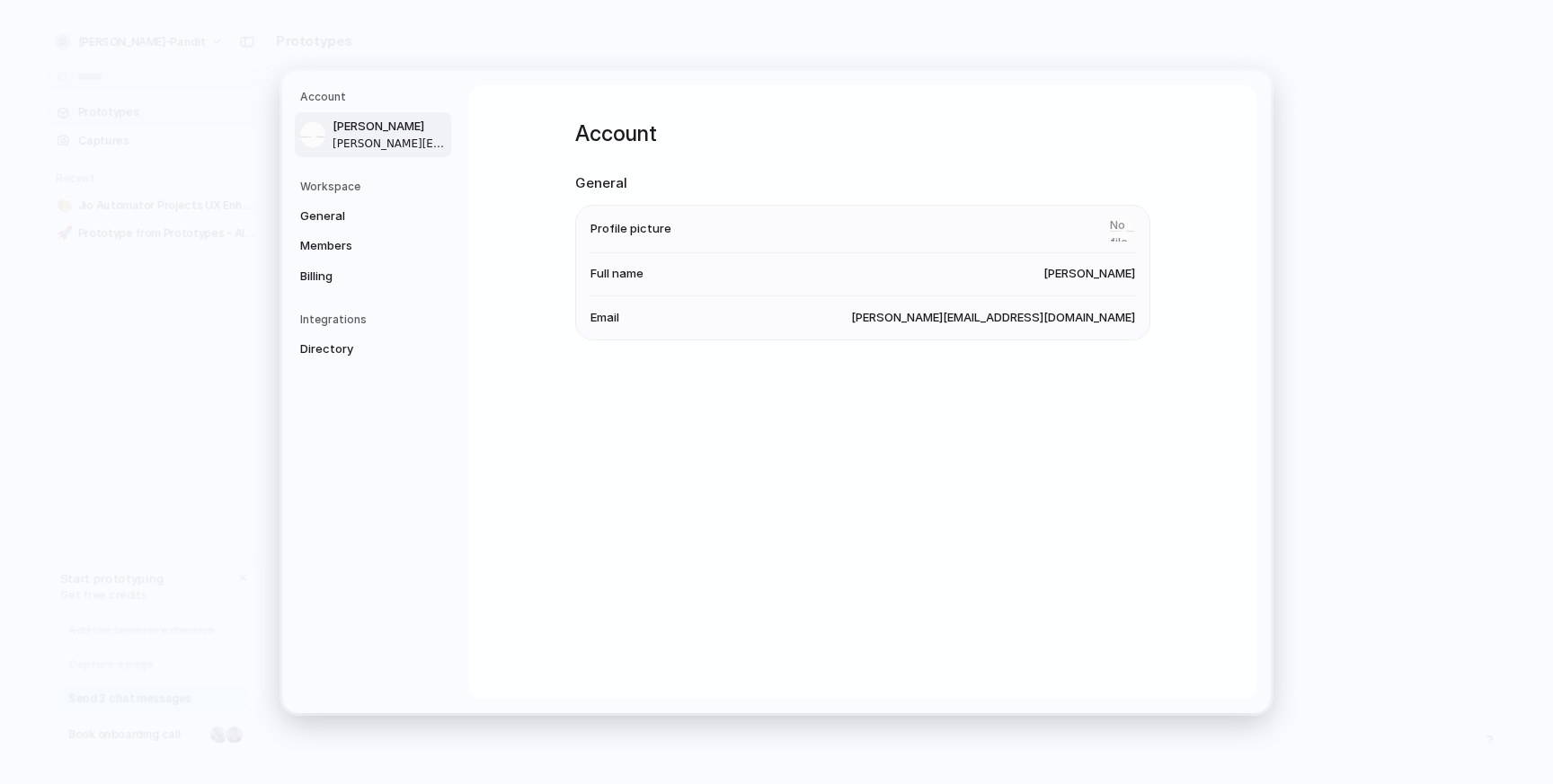
click at [1035, 320] on span "shubham.pandita8054@gmail.com" at bounding box center [992, 317] width 284 height 18
click at [1096, 272] on span "Shubham Pandit" at bounding box center [1089, 273] width 92 height 18
click at [370, 189] on h5 "Workspace" at bounding box center [375, 186] width 151 height 16
click at [348, 217] on span "General" at bounding box center [358, 216] width 115 height 18
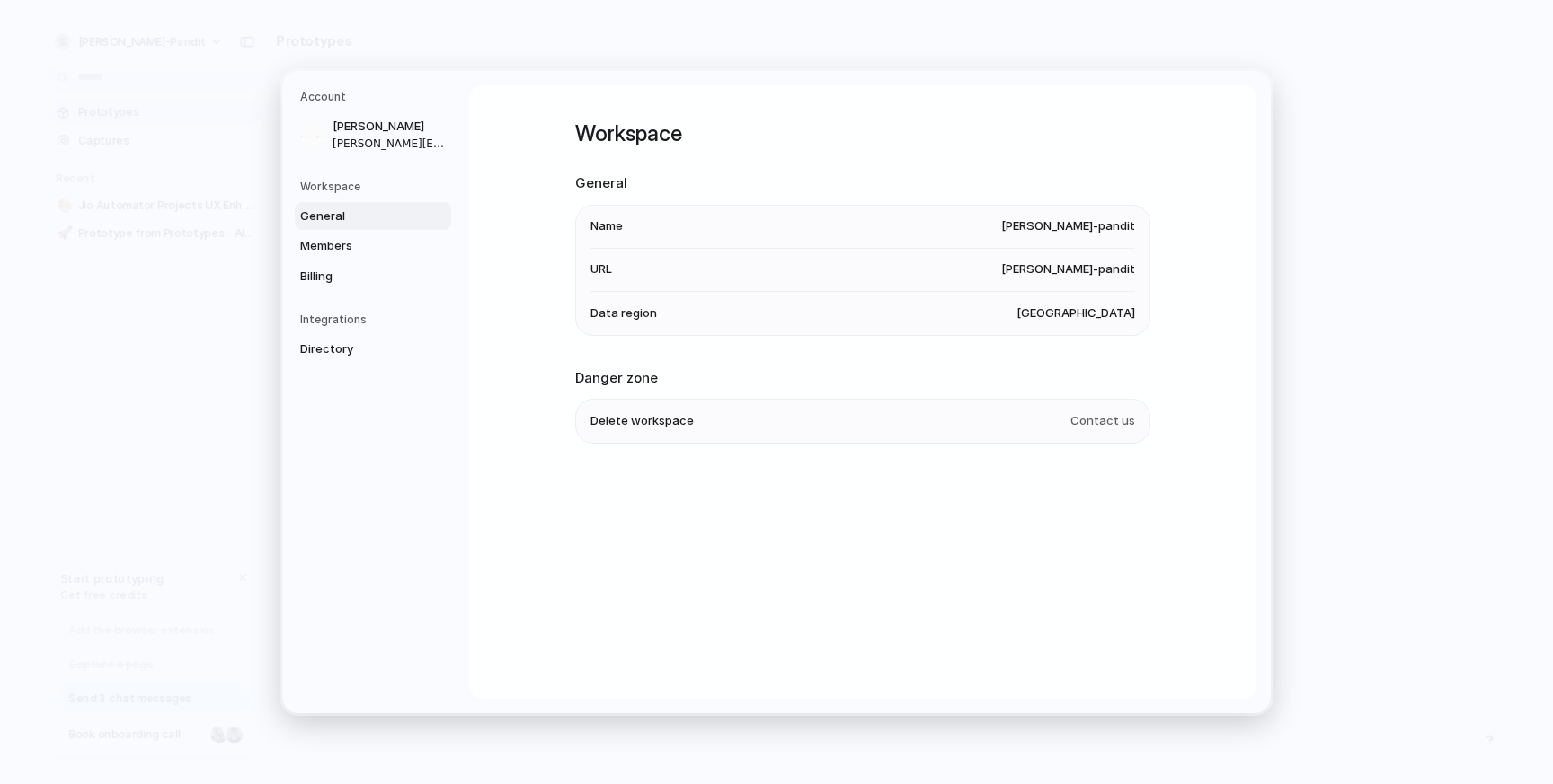
click at [678, 241] on li "Name shubham-pandit" at bounding box center [863, 227] width 545 height 43
click at [657, 324] on li "Data region United States" at bounding box center [863, 313] width 545 height 43
click at [653, 416] on li "Delete workspace Contact us" at bounding box center [863, 421] width 545 height 43
drag, startPoint x: 651, startPoint y: 419, endPoint x: 638, endPoint y: 419, distance: 13.0
click at [638, 419] on span "Delete workspace" at bounding box center [642, 421] width 103 height 18
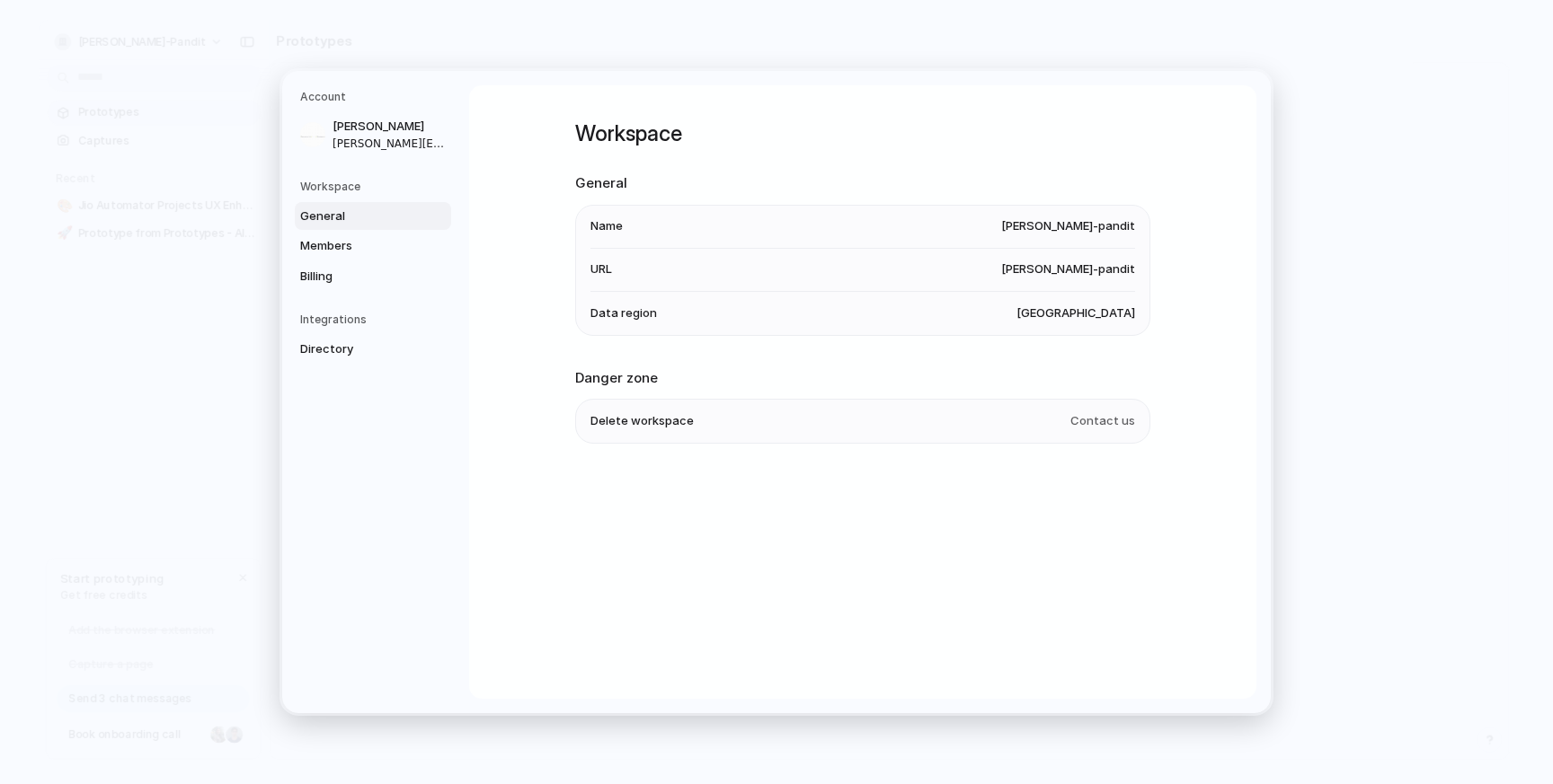
click at [638, 419] on span "Delete workspace" at bounding box center [642, 421] width 103 height 18
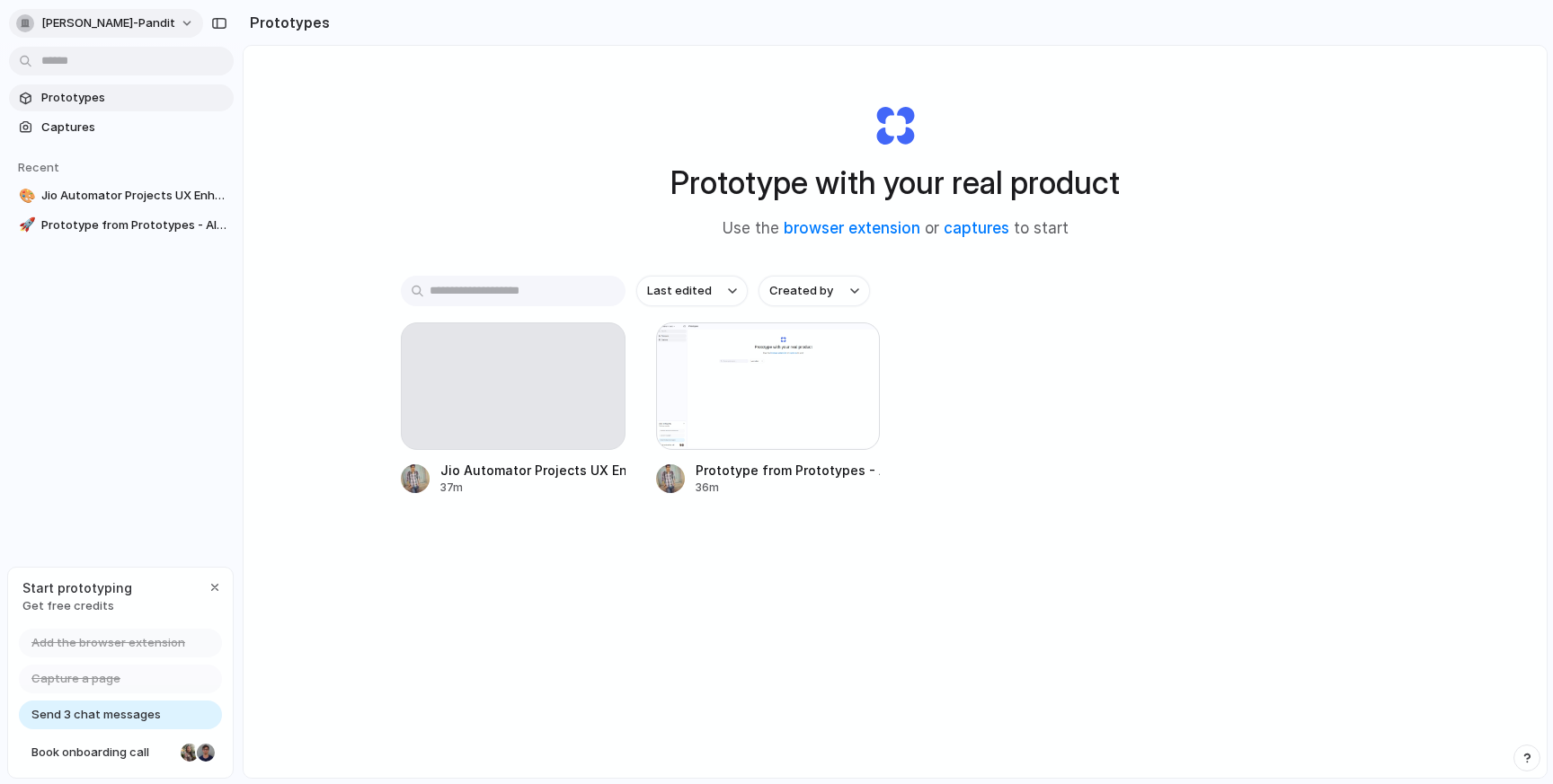
click at [23, 29] on div "button" at bounding box center [24, 22] width 18 height 18
click at [379, 122] on div "Settings Invite members Change theme Sign out" at bounding box center [776, 392] width 1553 height 784
click at [297, 36] on div "Prototypes" at bounding box center [286, 22] width 87 height 36
click at [297, 29] on h2 "Prototypes" at bounding box center [286, 22] width 87 height 22
click at [258, 16] on h2 "Prototypes" at bounding box center [286, 22] width 87 height 22
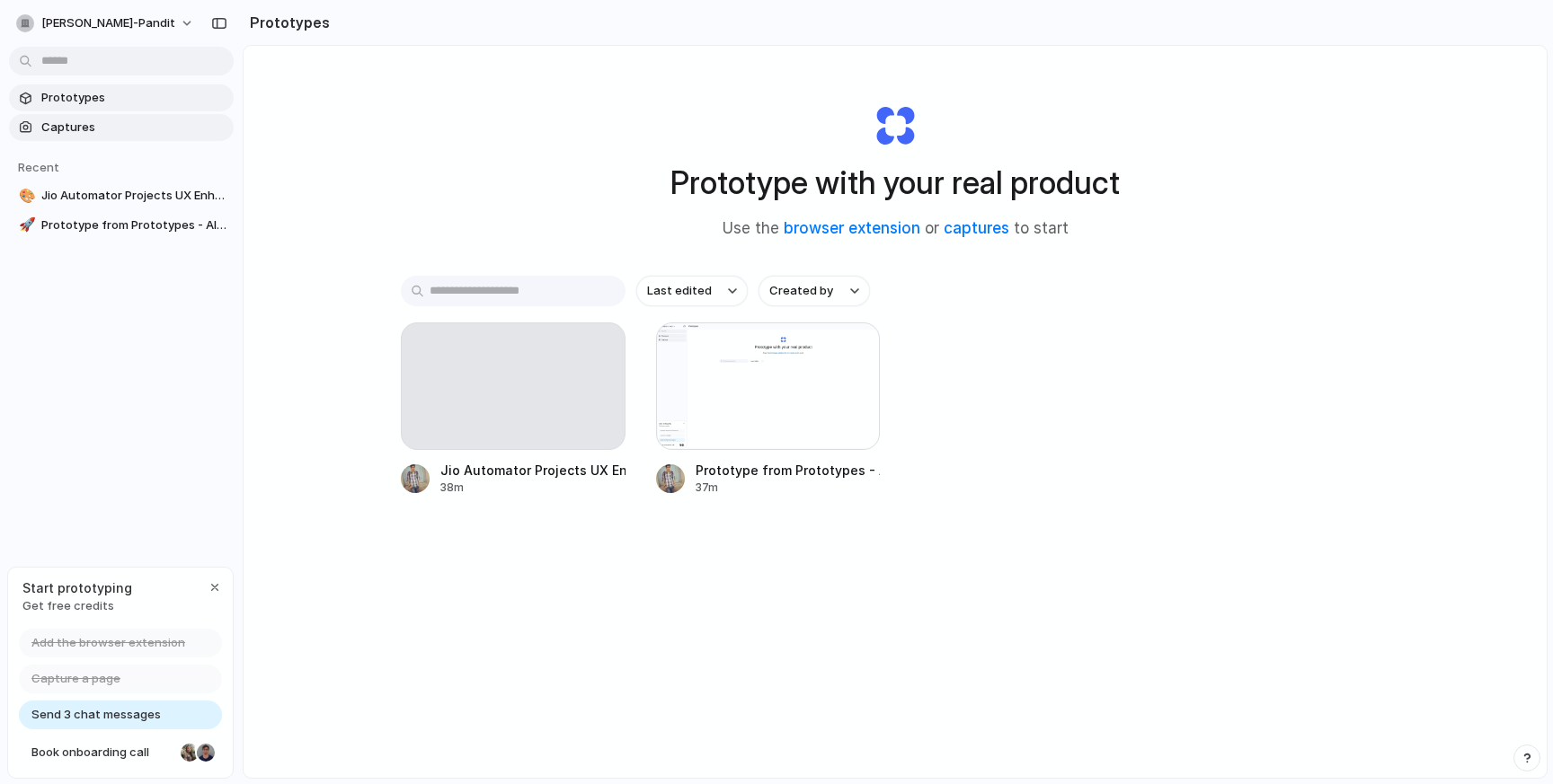
click at [73, 131] on span "Captures" at bounding box center [134, 127] width 185 height 18
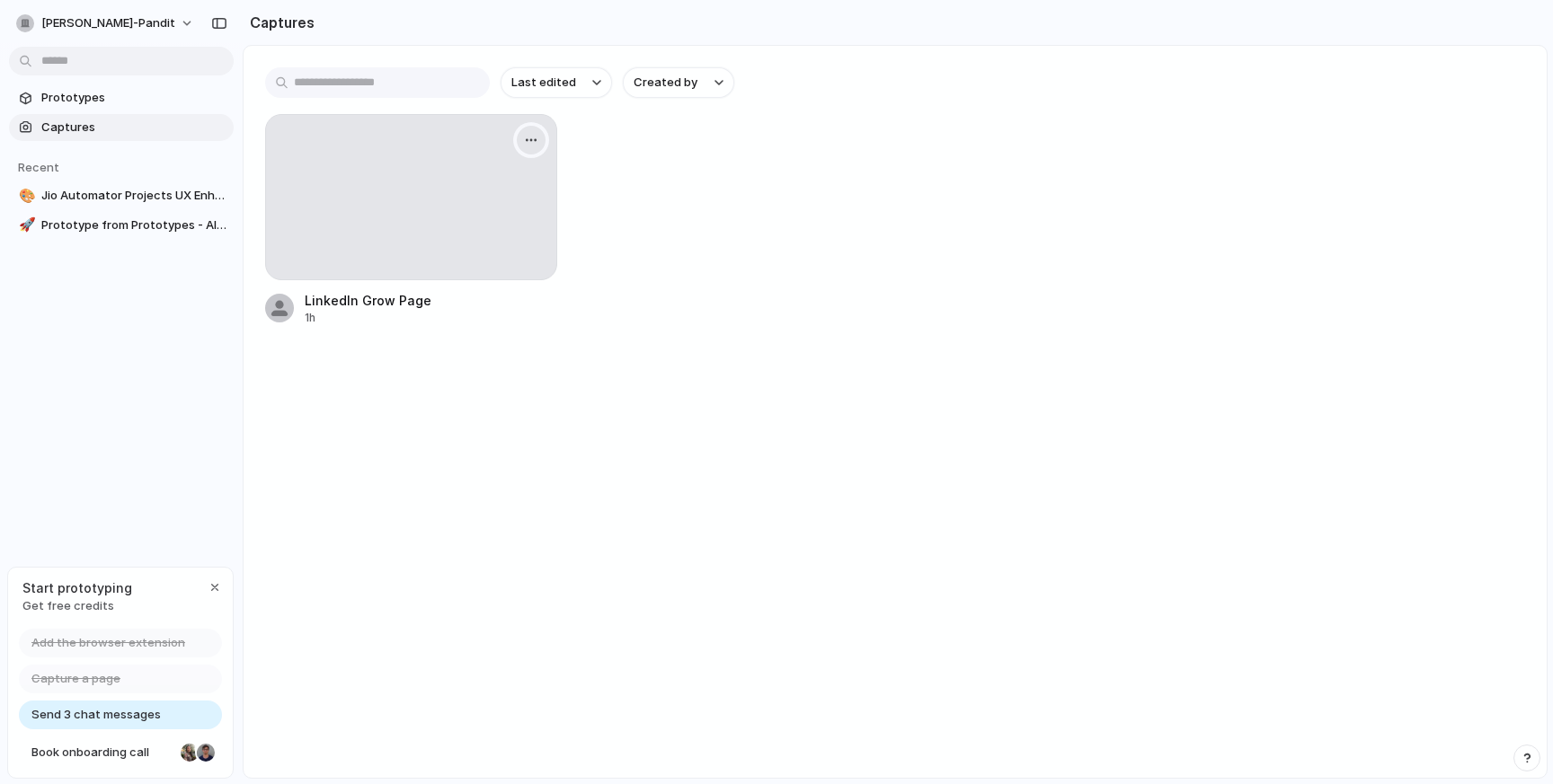
click at [535, 145] on div "button" at bounding box center [531, 139] width 14 height 14
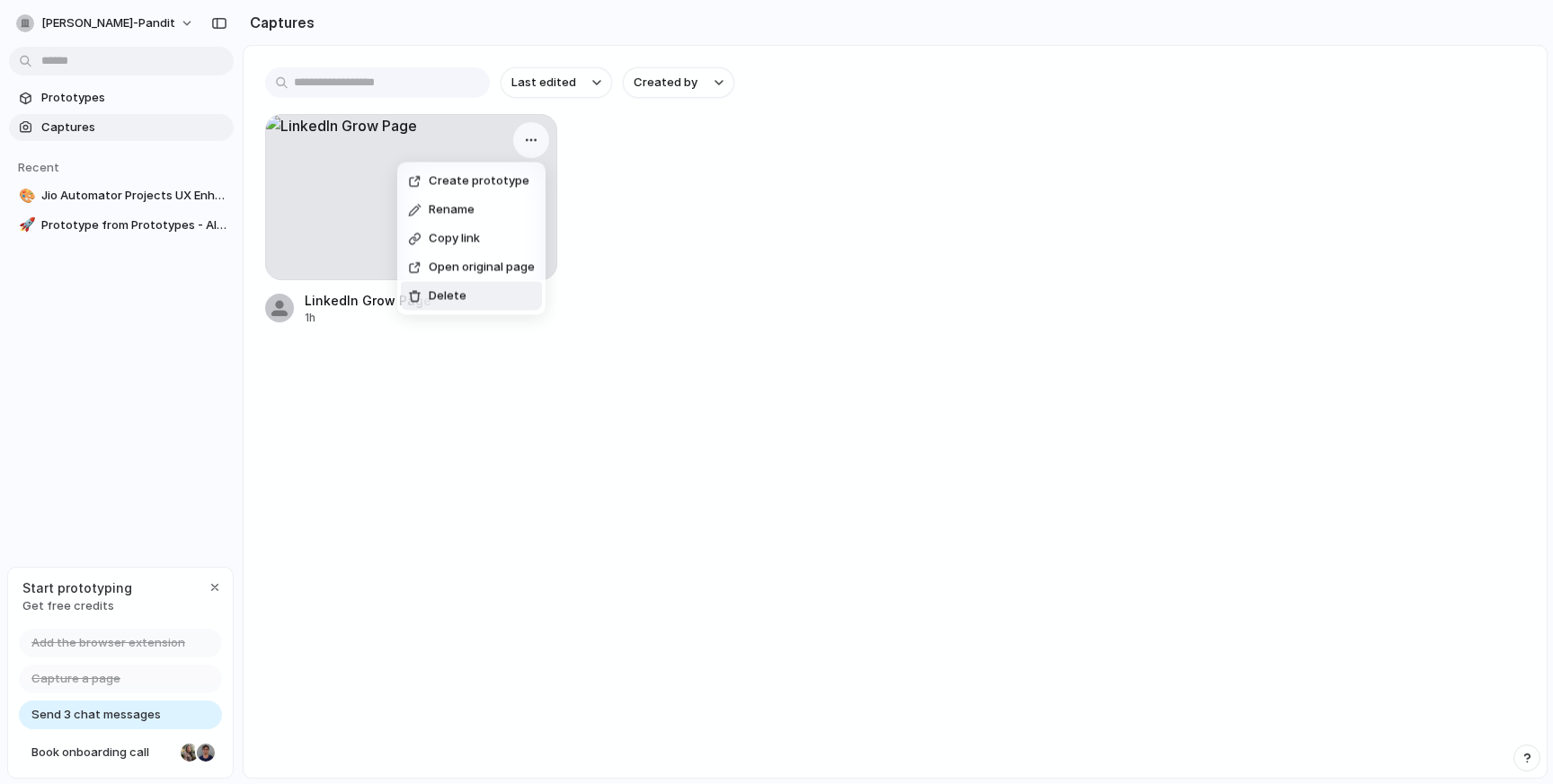
click at [476, 299] on li "Delete" at bounding box center [471, 296] width 141 height 29
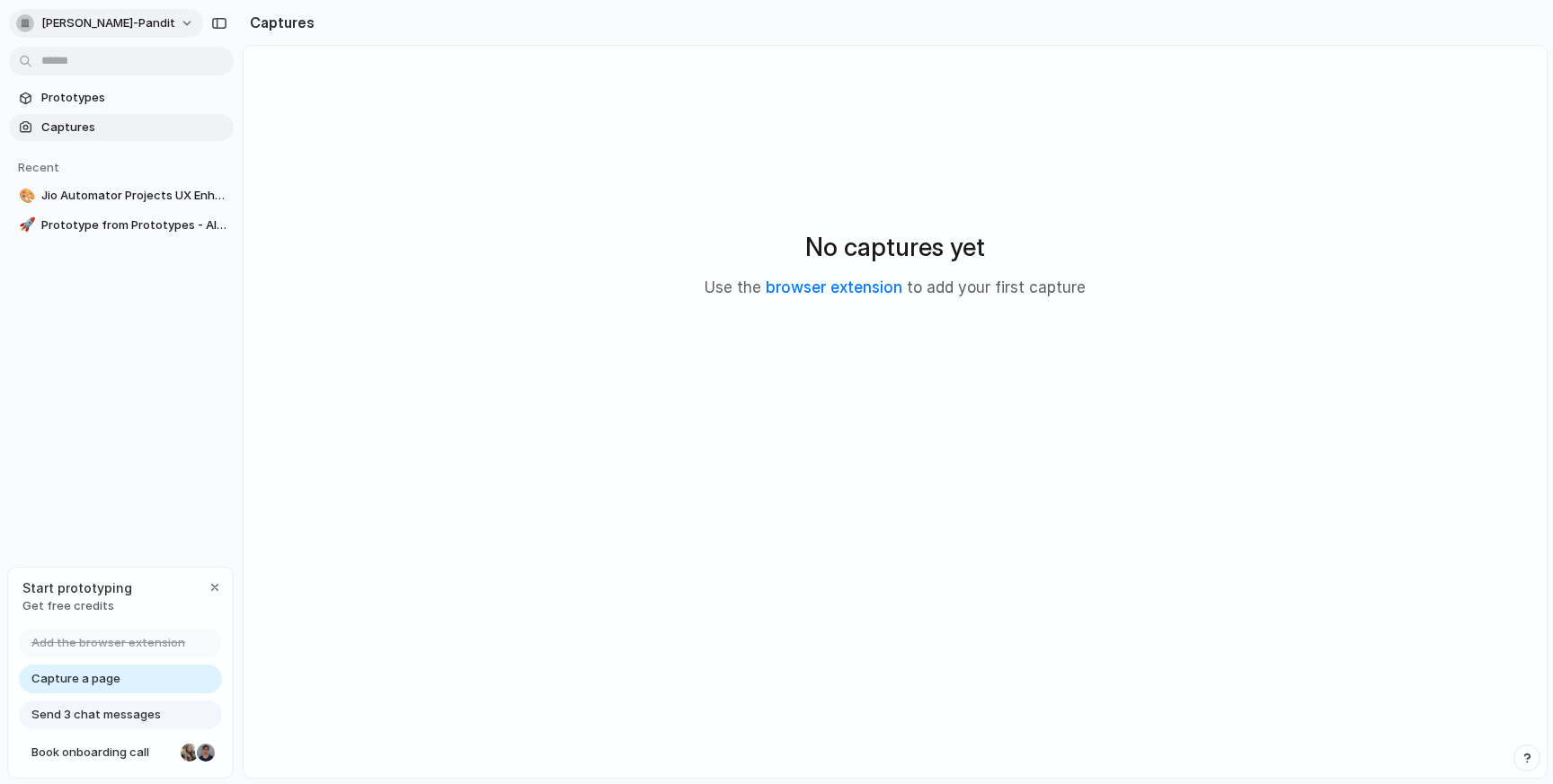
click at [28, 27] on div "button" at bounding box center [24, 22] width 18 height 18
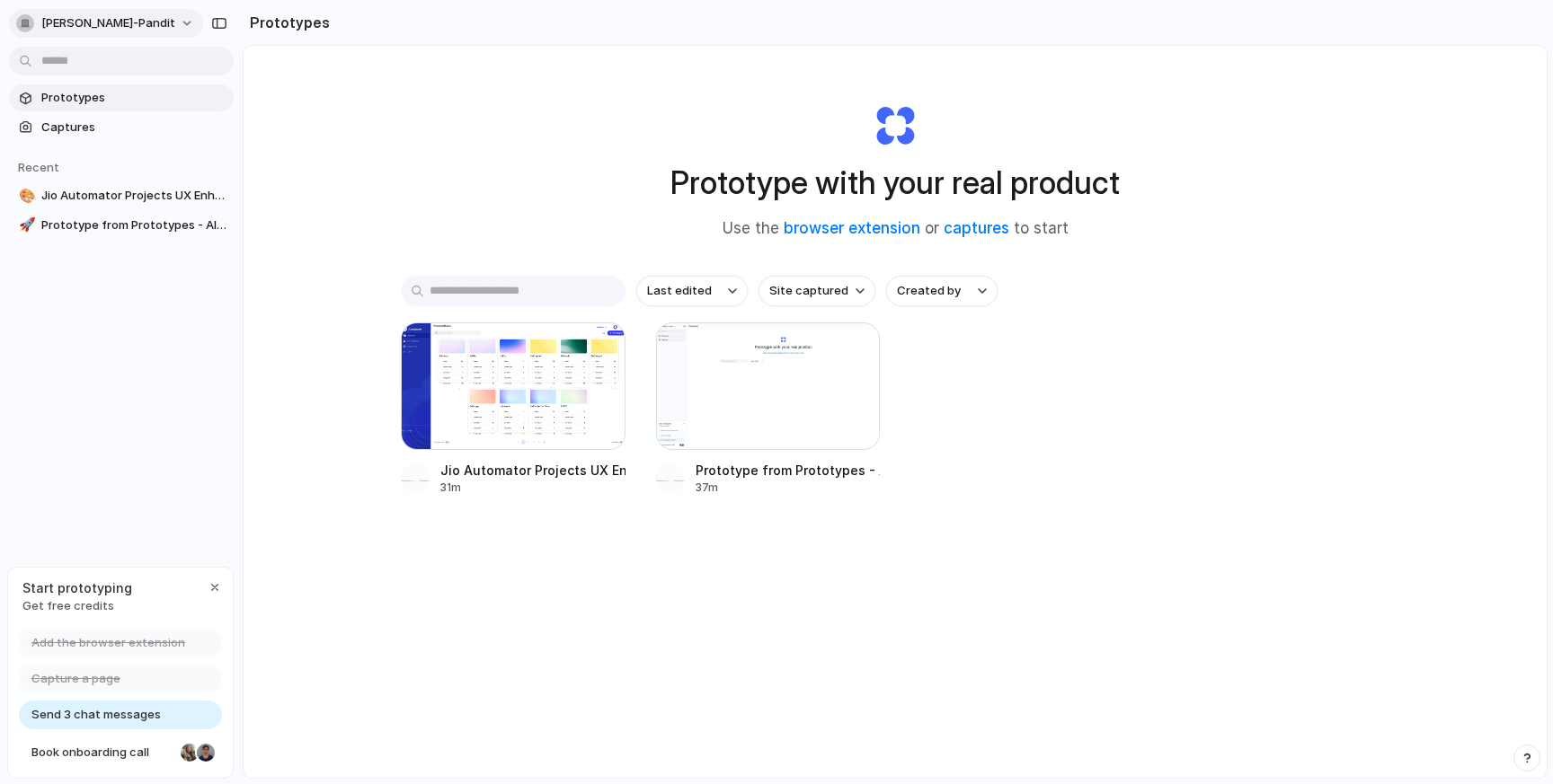
click at [146, 20] on button "[PERSON_NAME]-pandit" at bounding box center [106, 23] width 194 height 29
click at [125, 152] on li "Sign out" at bounding box center [86, 150] width 149 height 29
